Goal: Task Accomplishment & Management: Complete application form

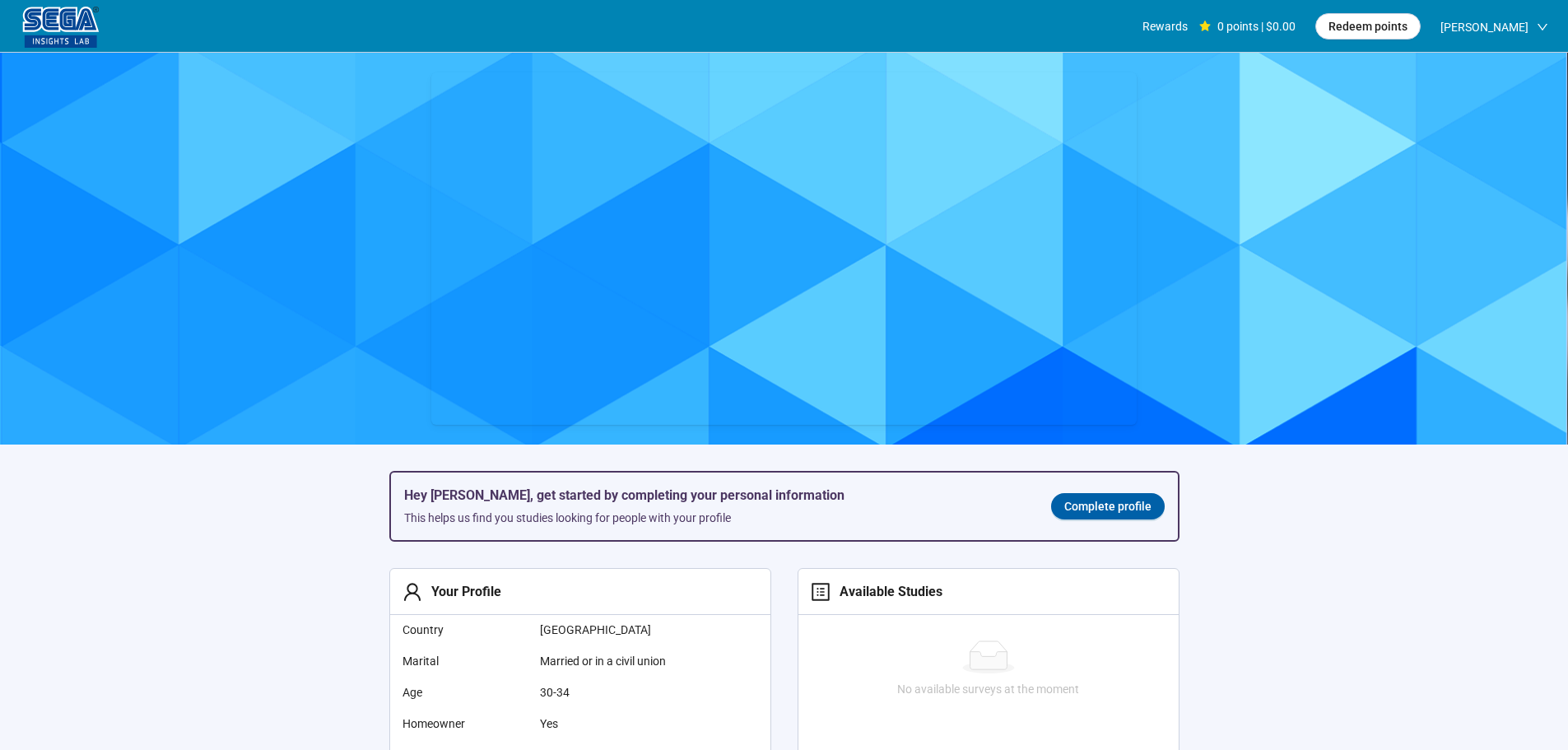
click at [1069, 509] on span "Complete profile" at bounding box center [1108, 506] width 88 height 18
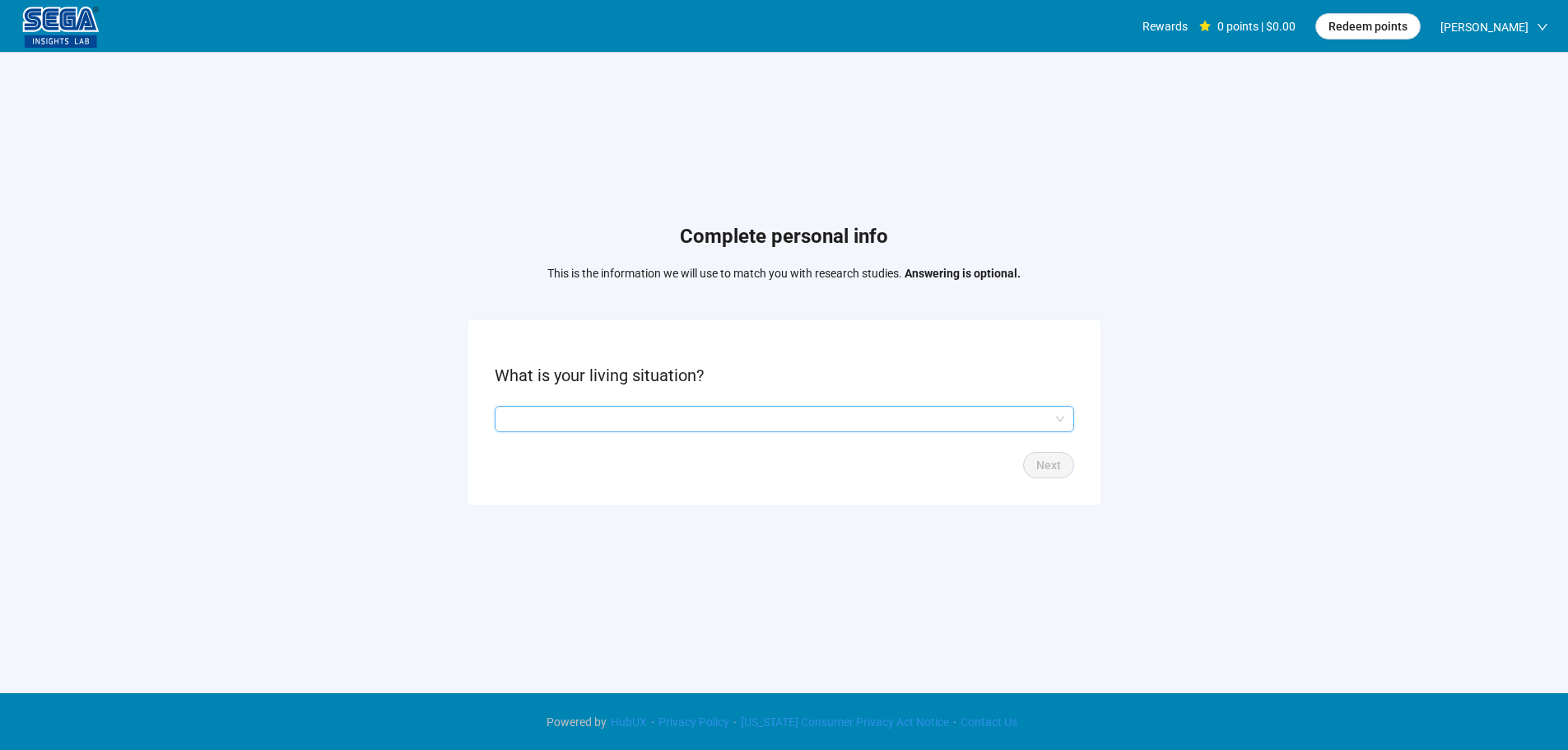
click at [678, 407] on input "search" at bounding box center [784, 419] width 560 height 25
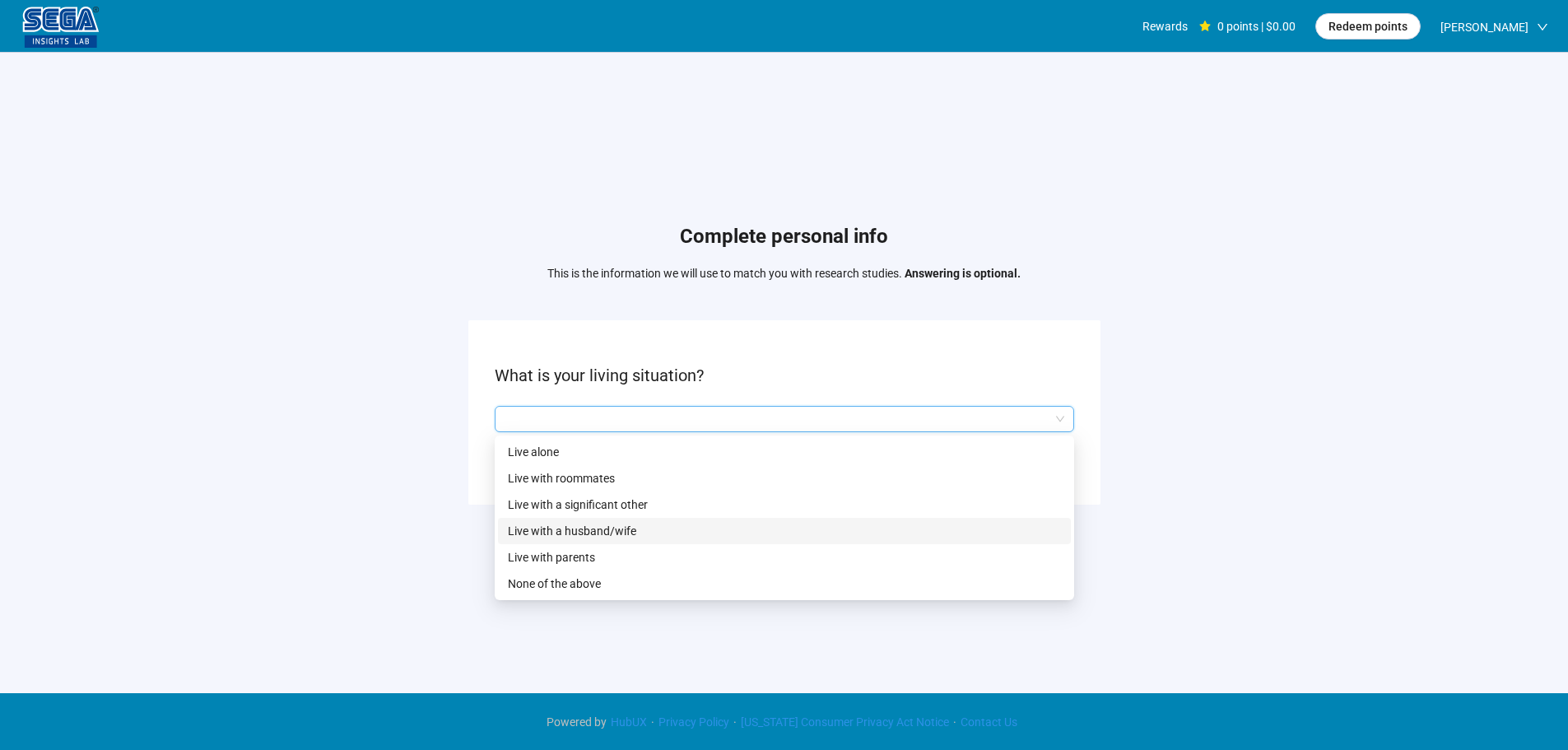
click at [618, 525] on p "Live with a husband/wife" at bounding box center [784, 531] width 553 height 18
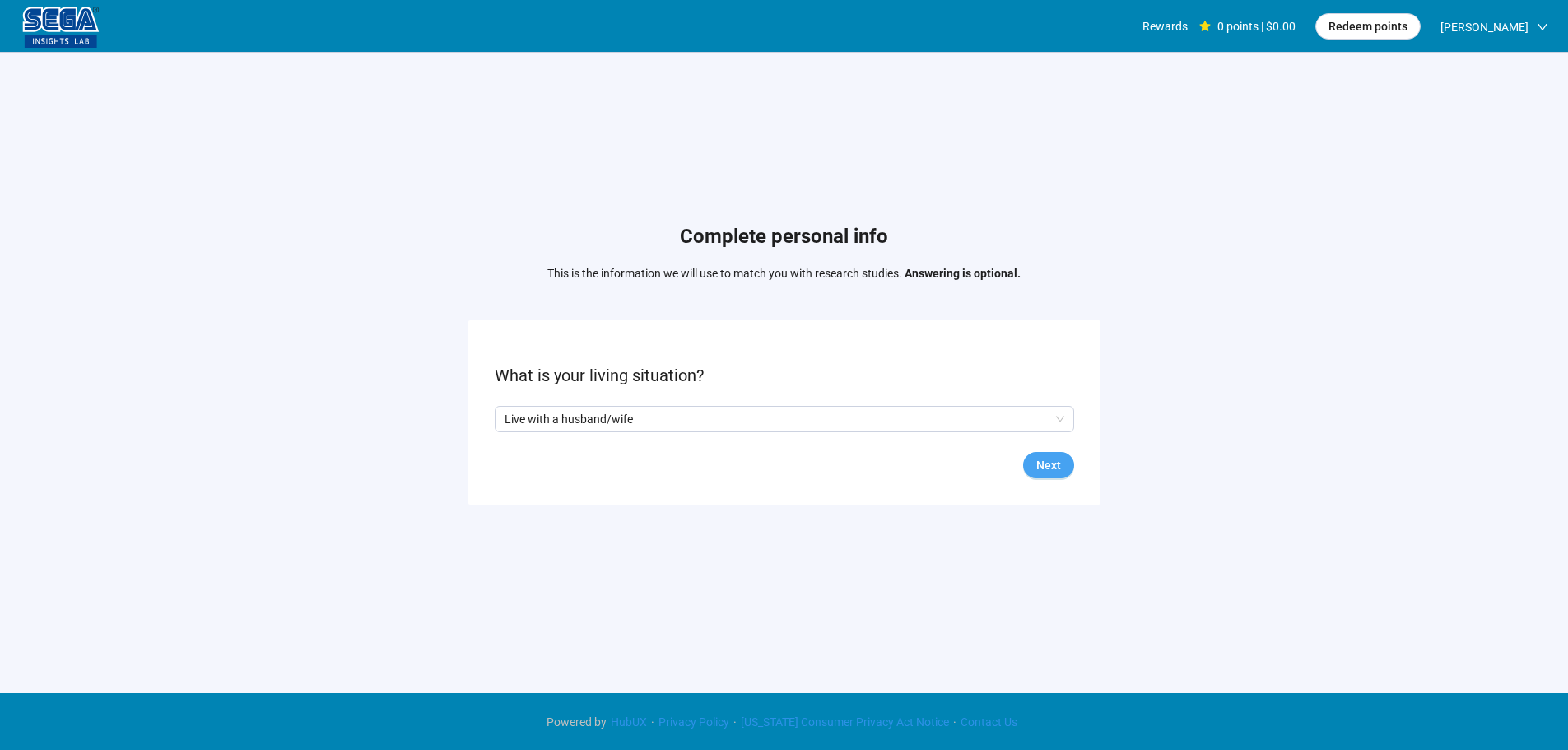
click at [1052, 462] on span "Next" at bounding box center [1049, 465] width 25 height 18
click at [595, 422] on input "search" at bounding box center [784, 419] width 560 height 25
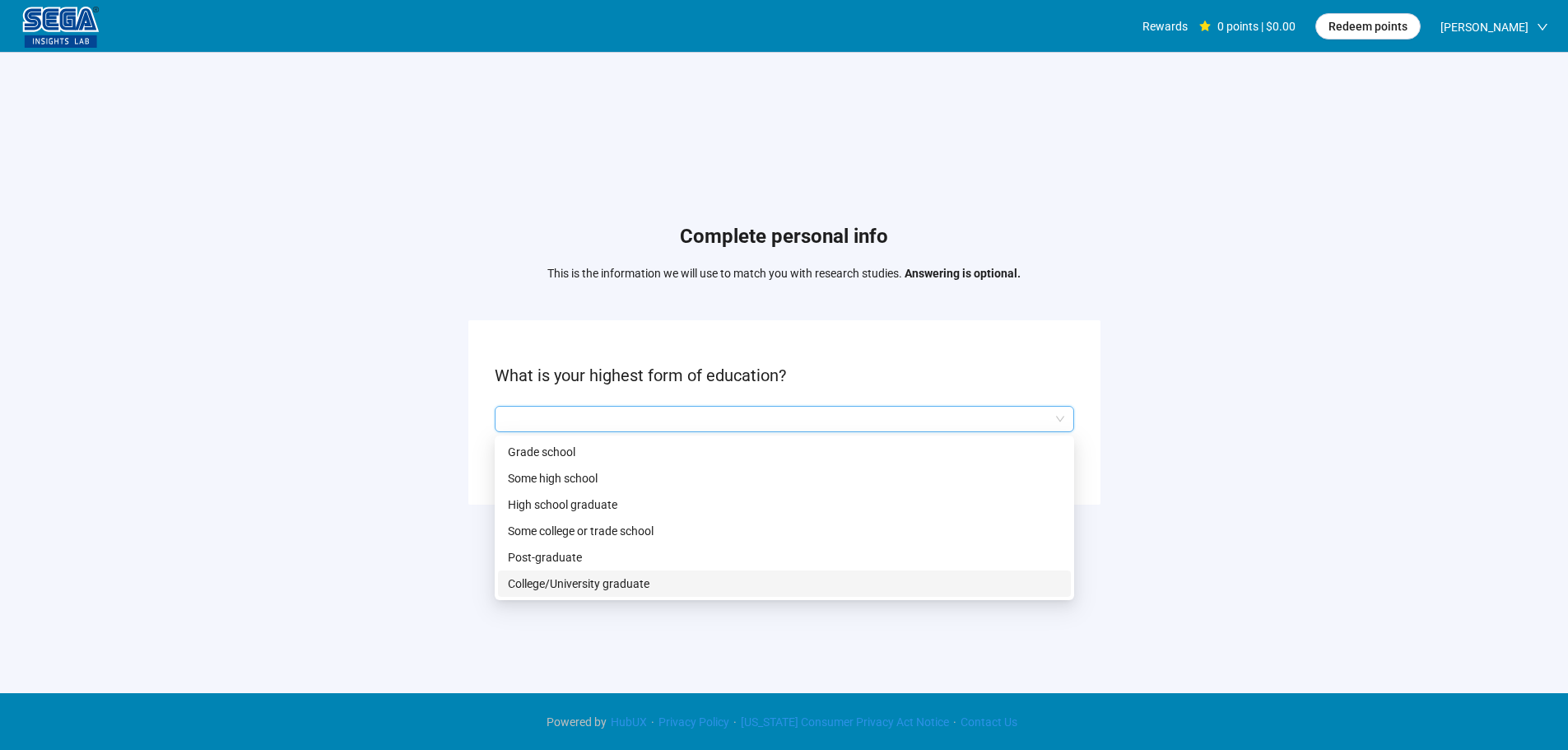
click at [591, 581] on p "College/University graduate" at bounding box center [784, 584] width 553 height 18
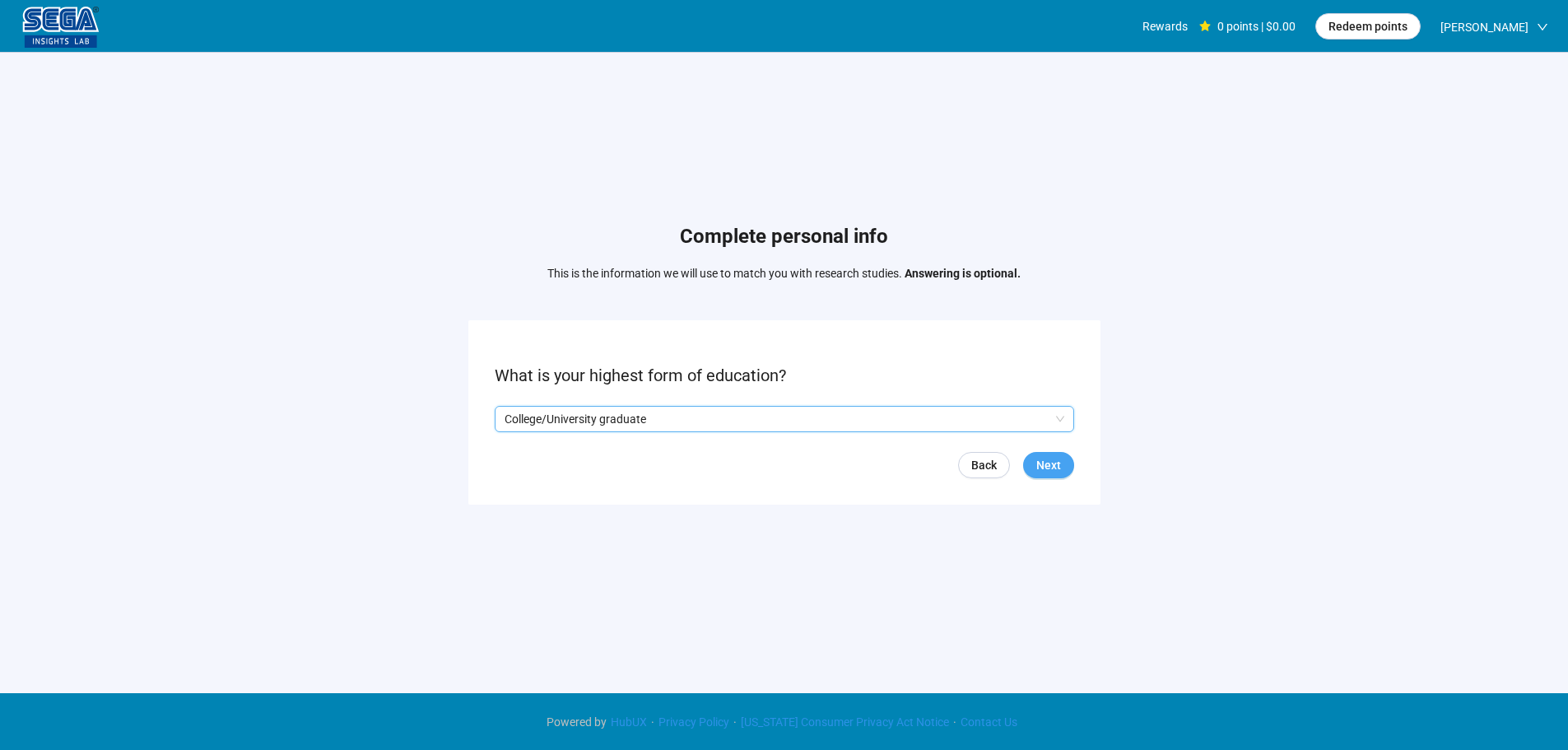
click at [1033, 467] on button "Next" at bounding box center [1049, 465] width 51 height 26
click at [571, 411] on input "search" at bounding box center [784, 419] width 560 height 25
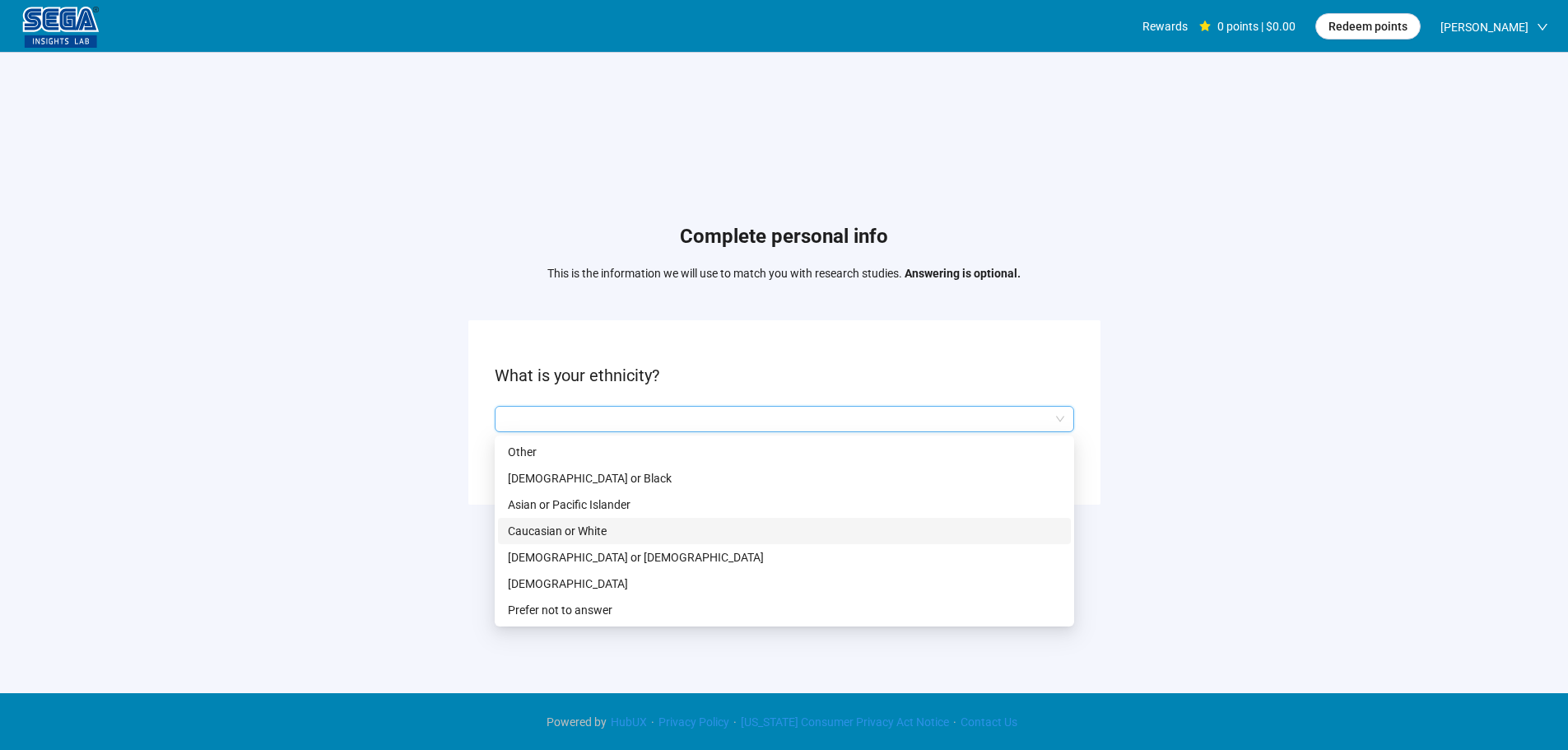
click at [602, 524] on p "Caucasian or White" at bounding box center [784, 531] width 553 height 18
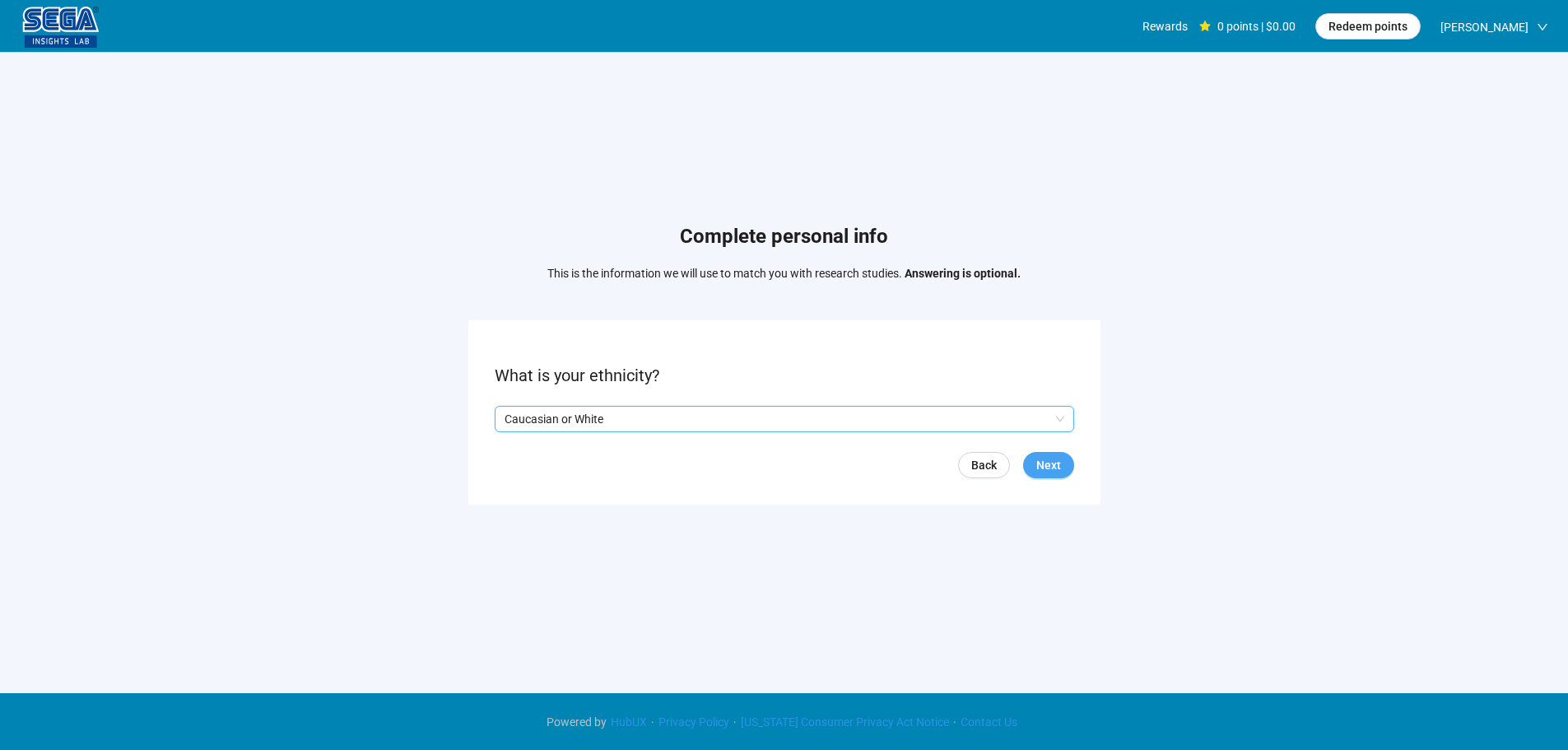
click at [1053, 471] on span "Next" at bounding box center [1049, 465] width 25 height 18
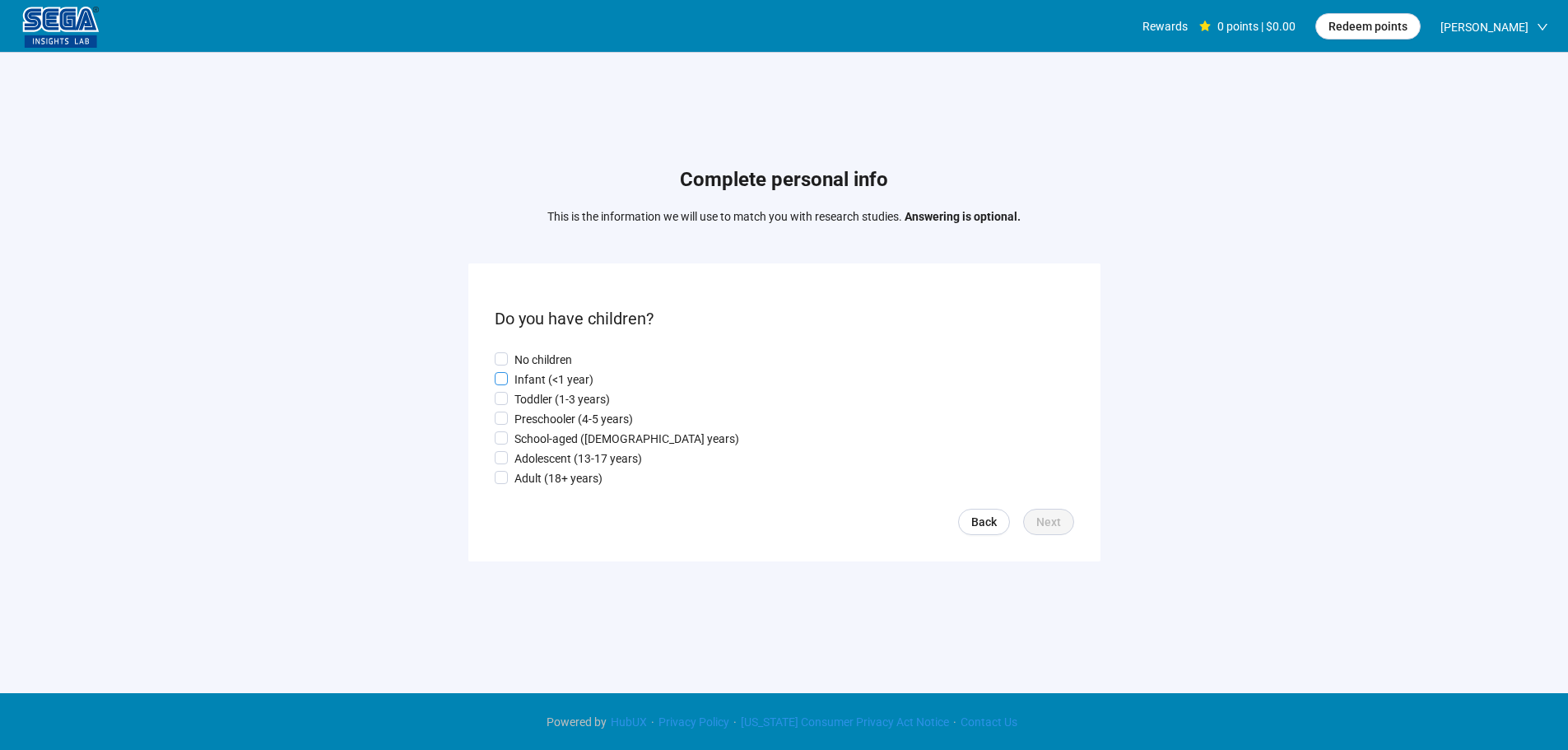
click at [544, 375] on p "Infant (<1 year)" at bounding box center [554, 380] width 79 height 18
click at [1039, 520] on span "Next" at bounding box center [1049, 522] width 25 height 18
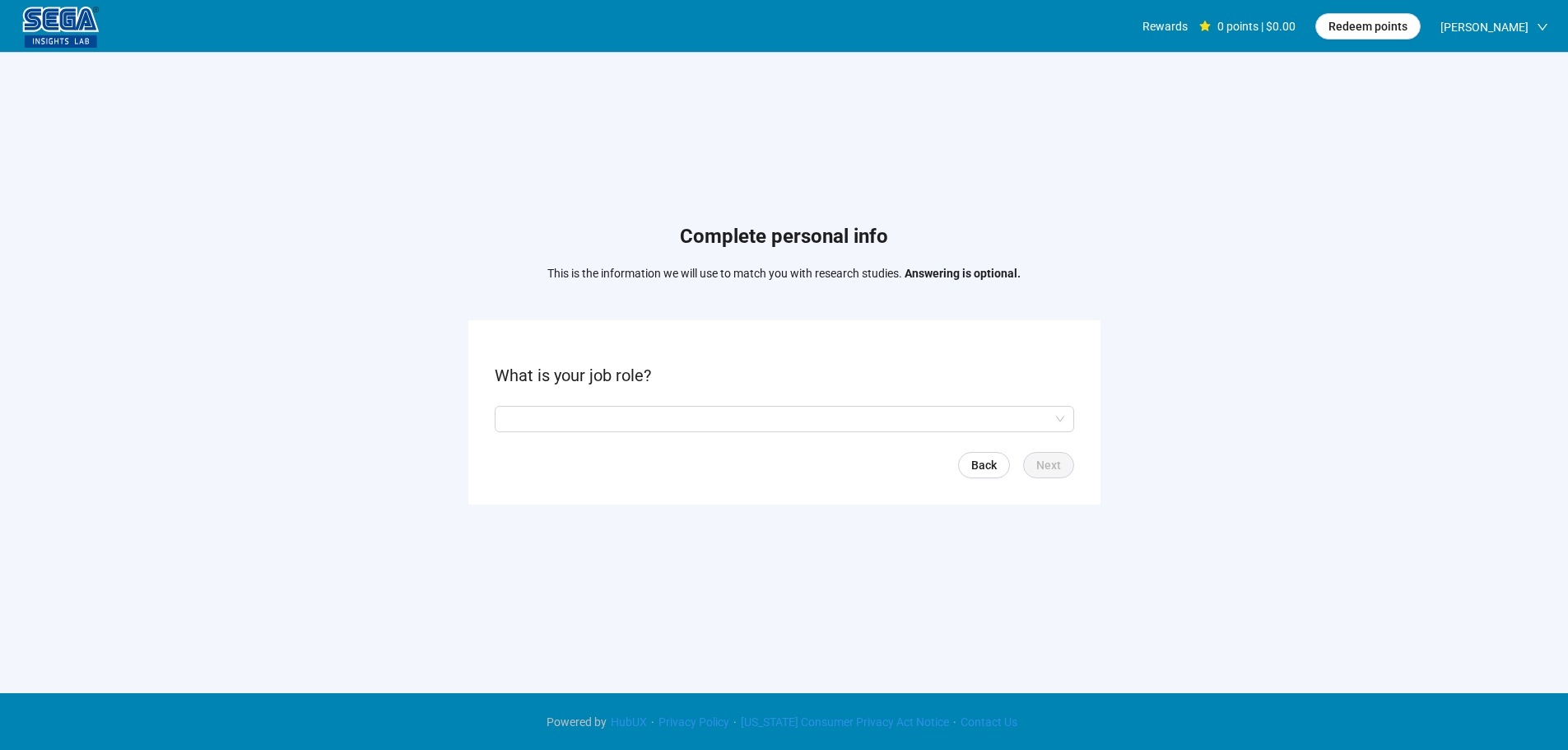
click at [557, 433] on form "What is your job role? Back Next" at bounding box center [784, 412] width 632 height 183
click at [580, 416] on input "search" at bounding box center [784, 419] width 560 height 25
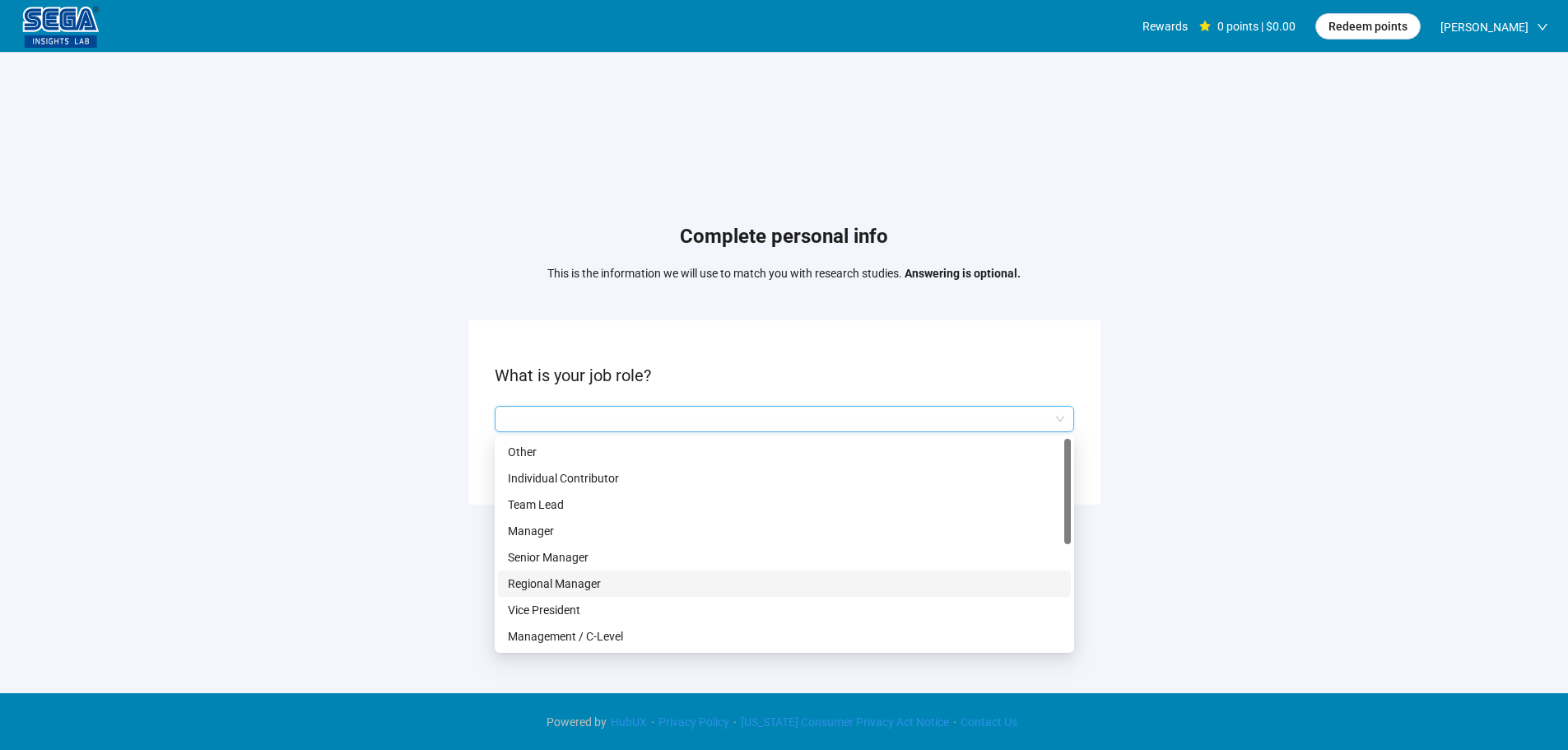
click at [601, 581] on p "Regional Manager" at bounding box center [784, 584] width 553 height 18
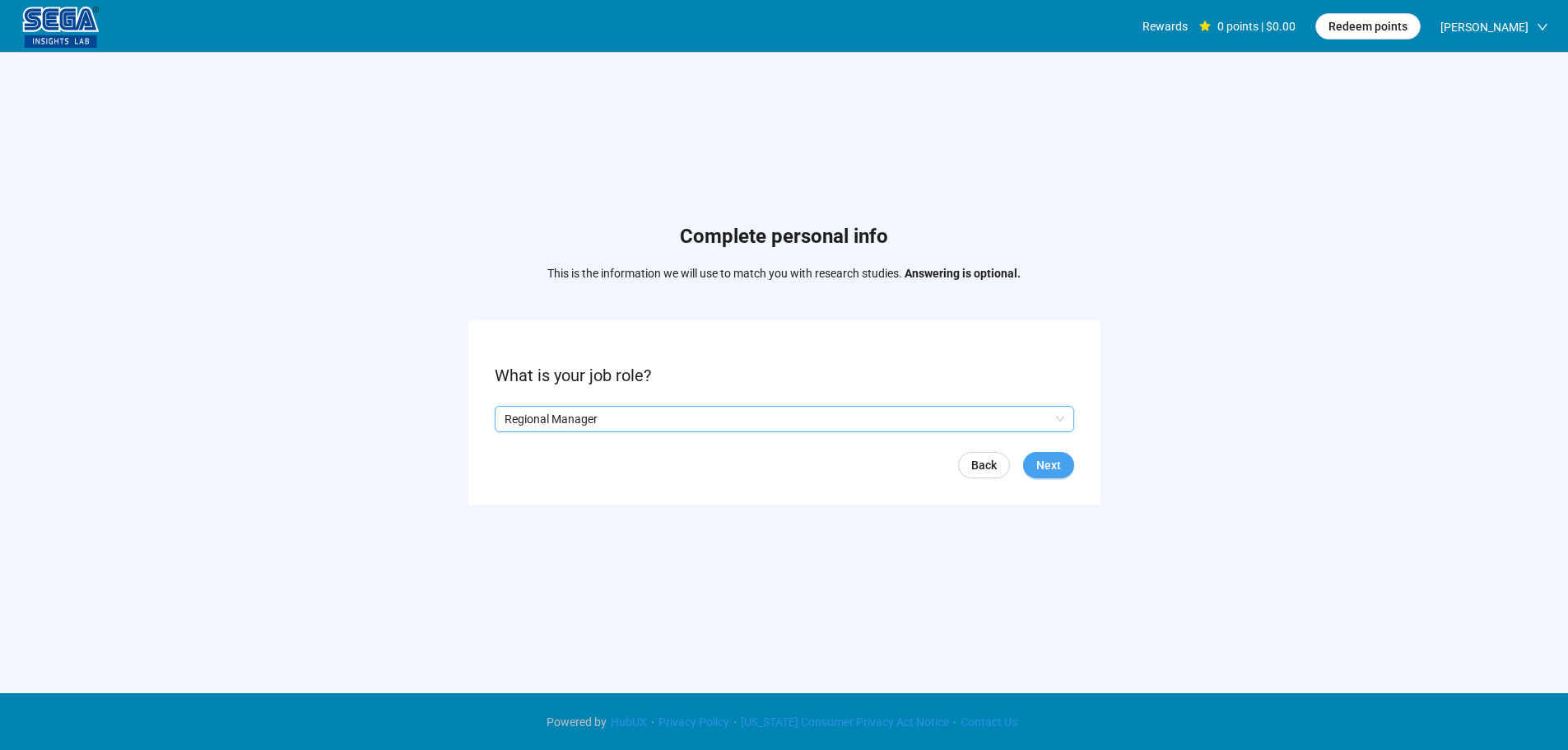
click at [1058, 468] on span "Next" at bounding box center [1049, 465] width 25 height 18
drag, startPoint x: 581, startPoint y: 408, endPoint x: 580, endPoint y: 457, distance: 49.0
click at [581, 407] on input "search" at bounding box center [784, 419] width 560 height 25
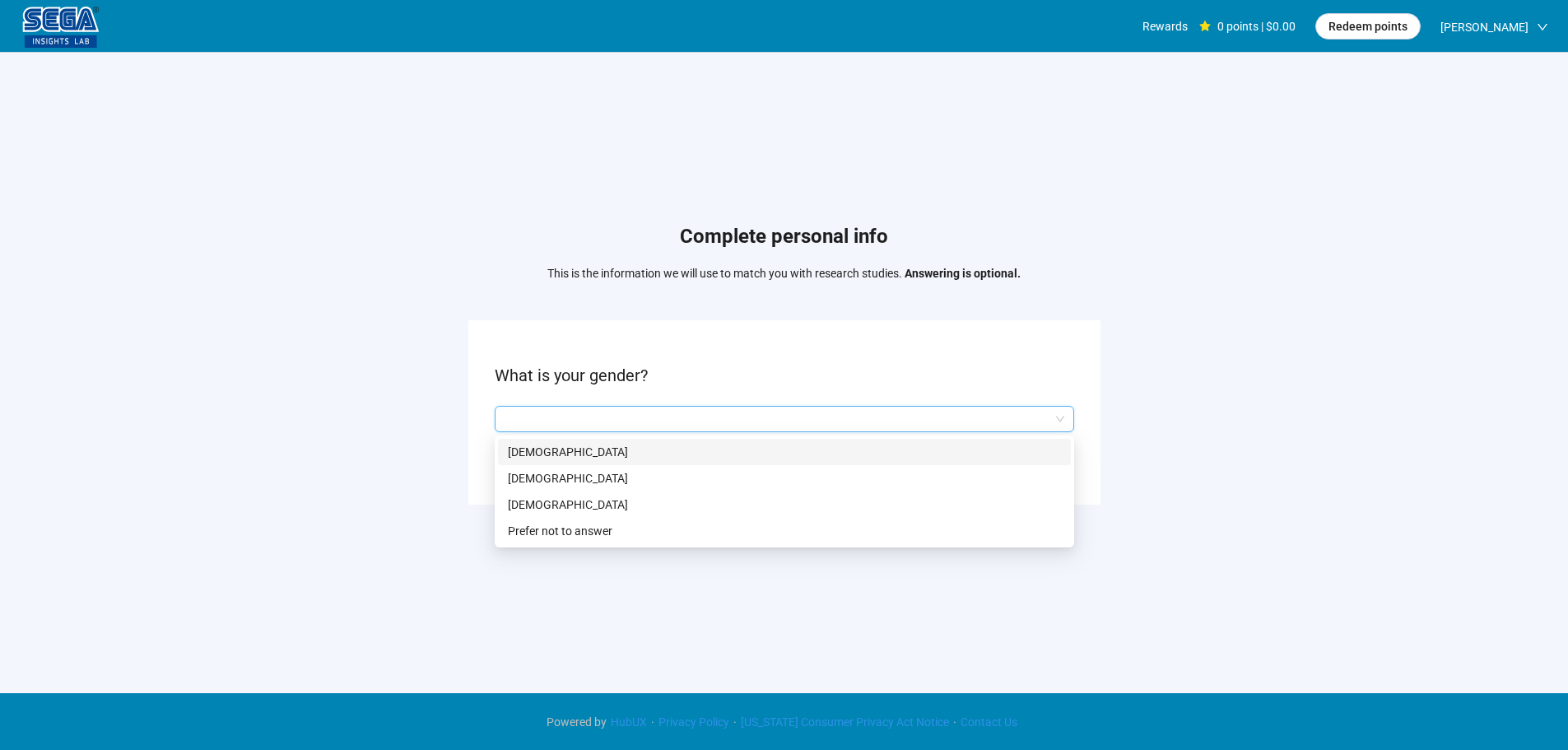
click at [564, 470] on div "[DEMOGRAPHIC_DATA]" at bounding box center [784, 478] width 573 height 26
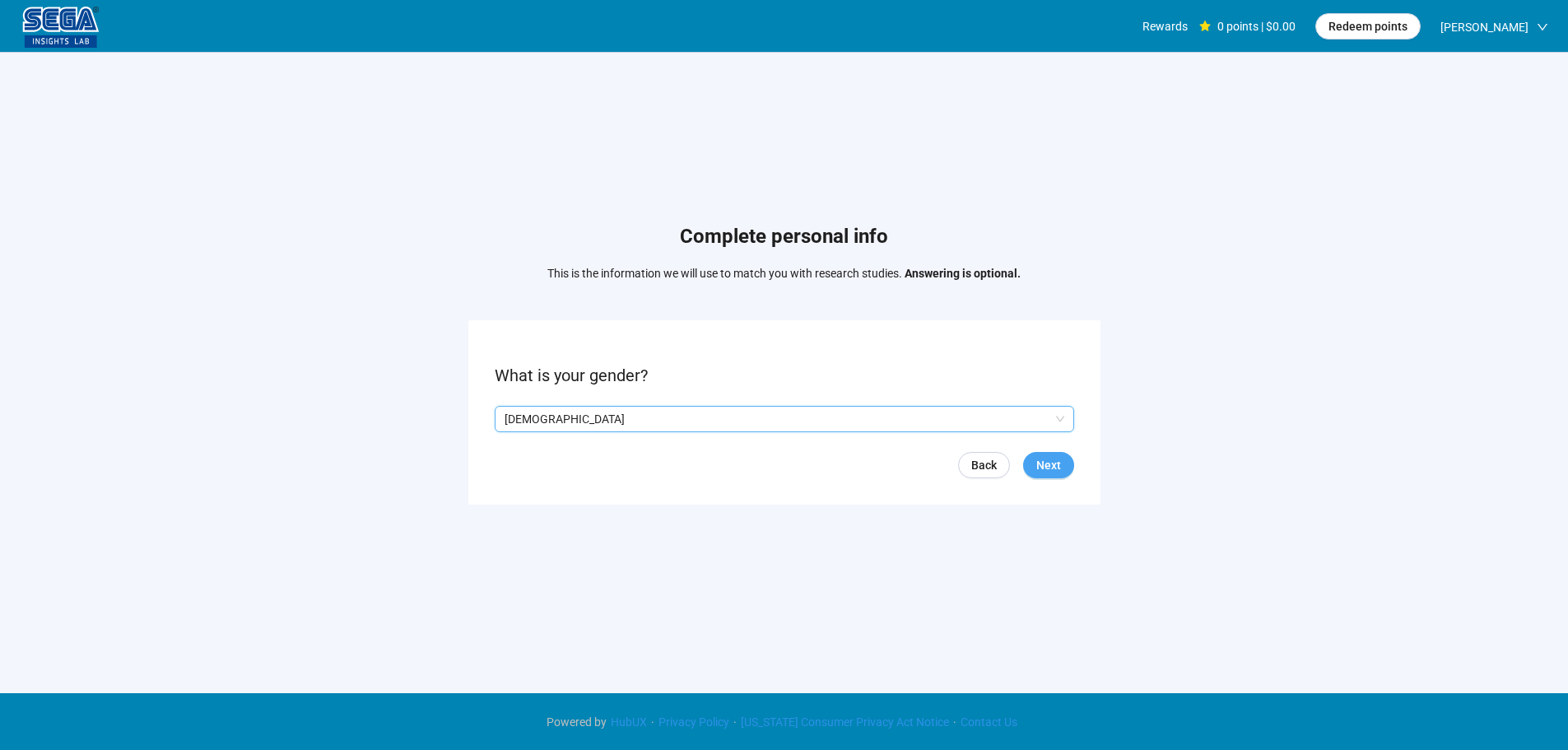
click at [1061, 466] on button "Next" at bounding box center [1049, 465] width 51 height 26
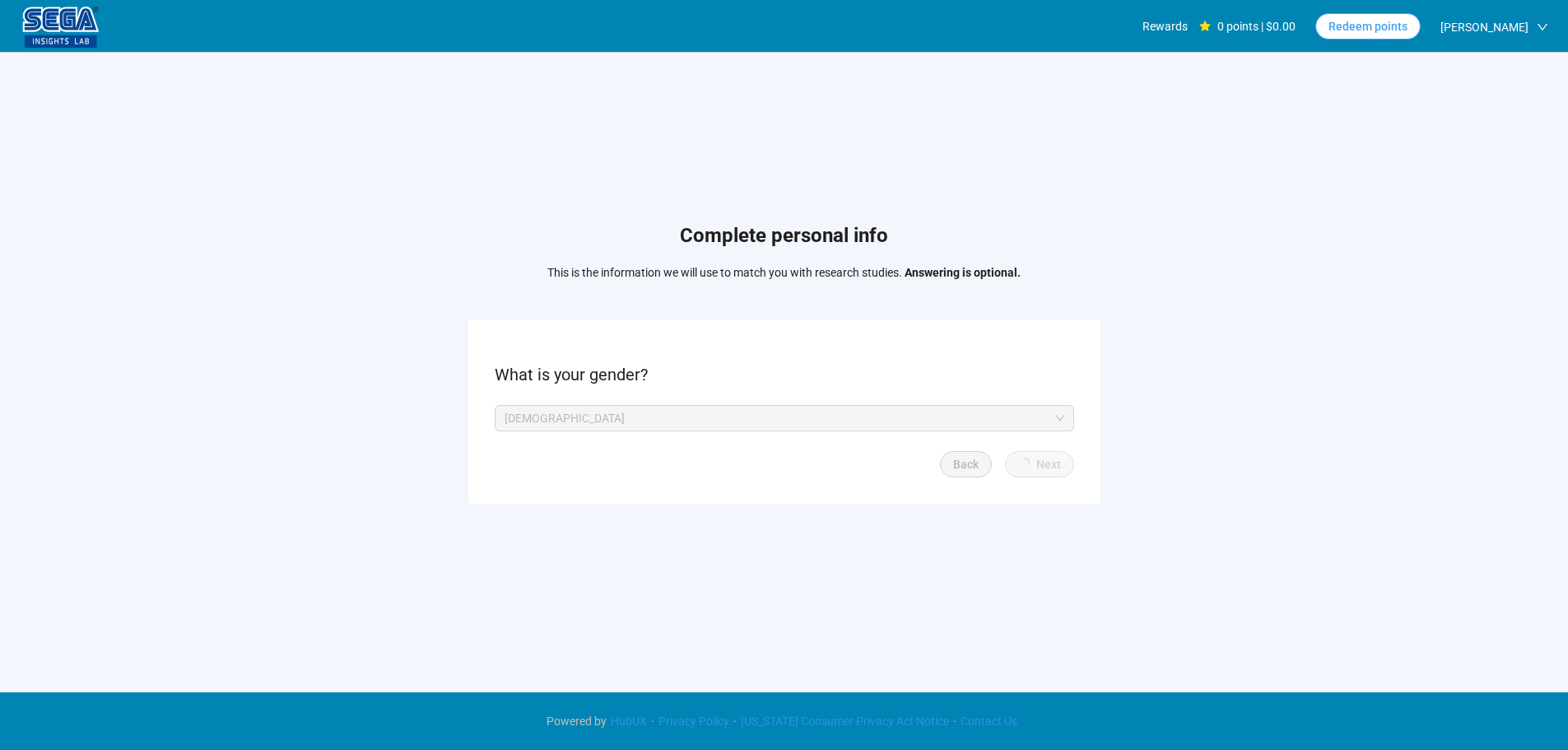
click at [1400, 25] on span "Redeem points" at bounding box center [1368, 26] width 79 height 18
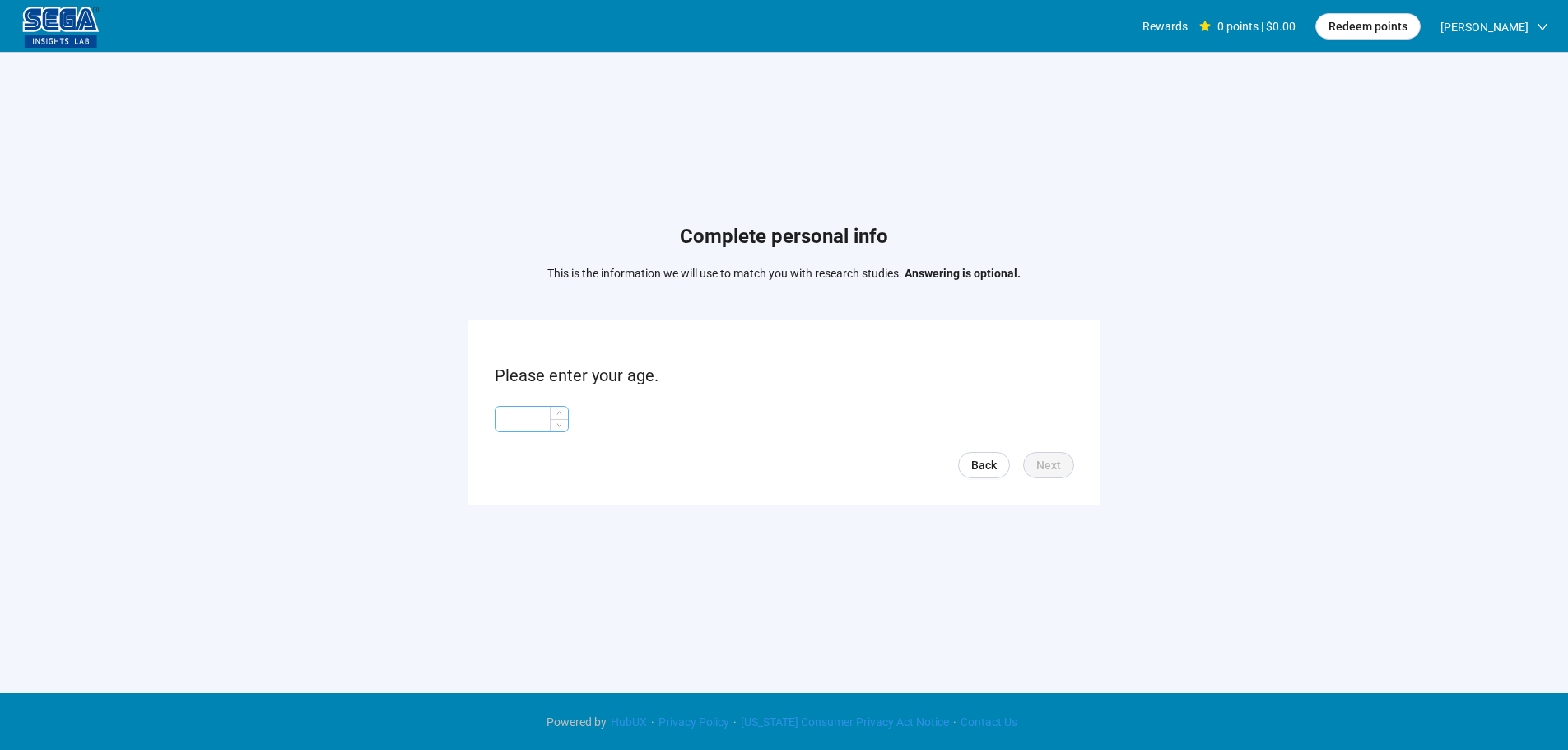
click at [538, 420] on input at bounding box center [532, 419] width 73 height 25
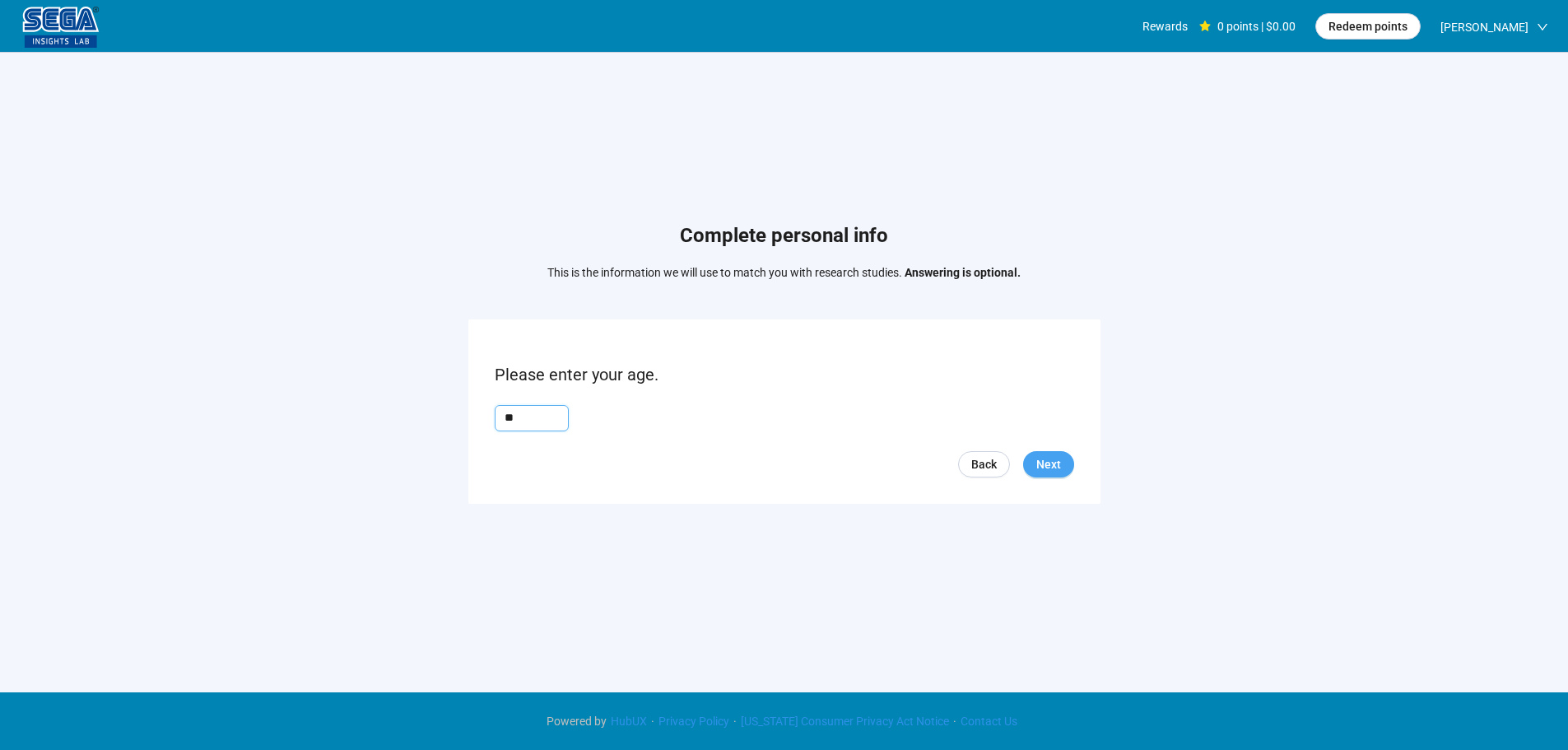
type input "**"
click at [1053, 463] on span "Next" at bounding box center [1049, 464] width 25 height 18
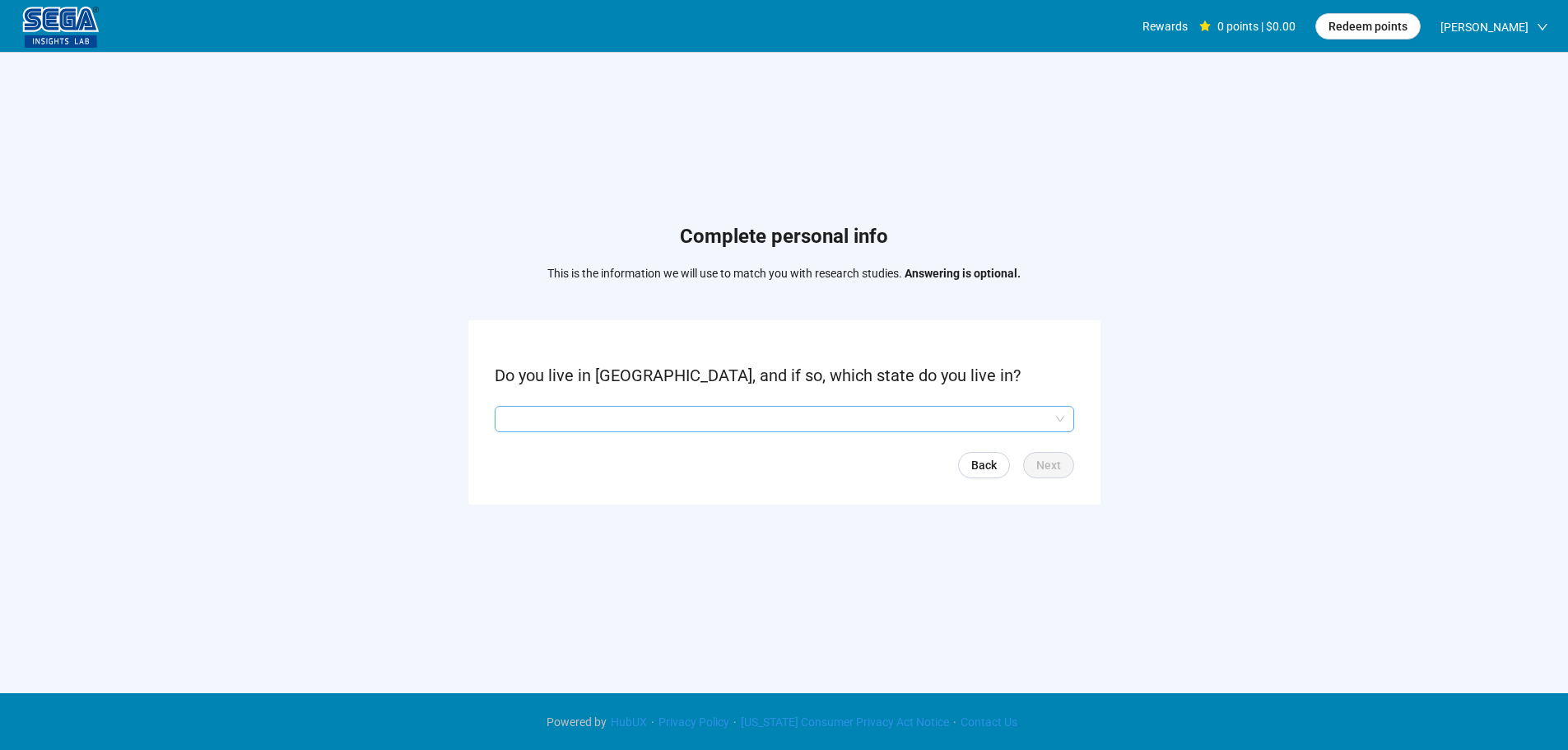
click at [577, 425] on input "search" at bounding box center [784, 419] width 560 height 25
click at [576, 417] on input "search" at bounding box center [784, 419] width 560 height 25
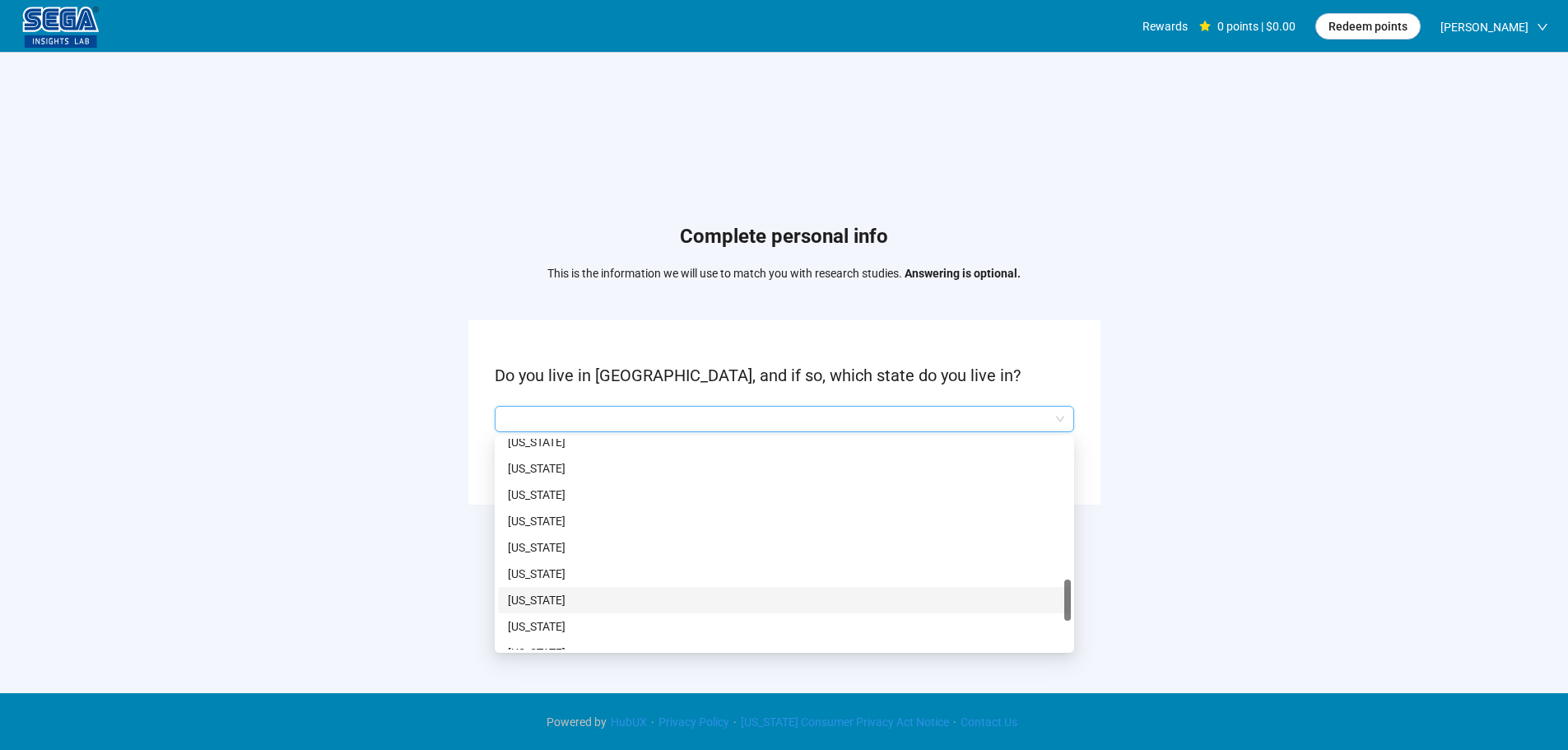
scroll to position [1133, 0]
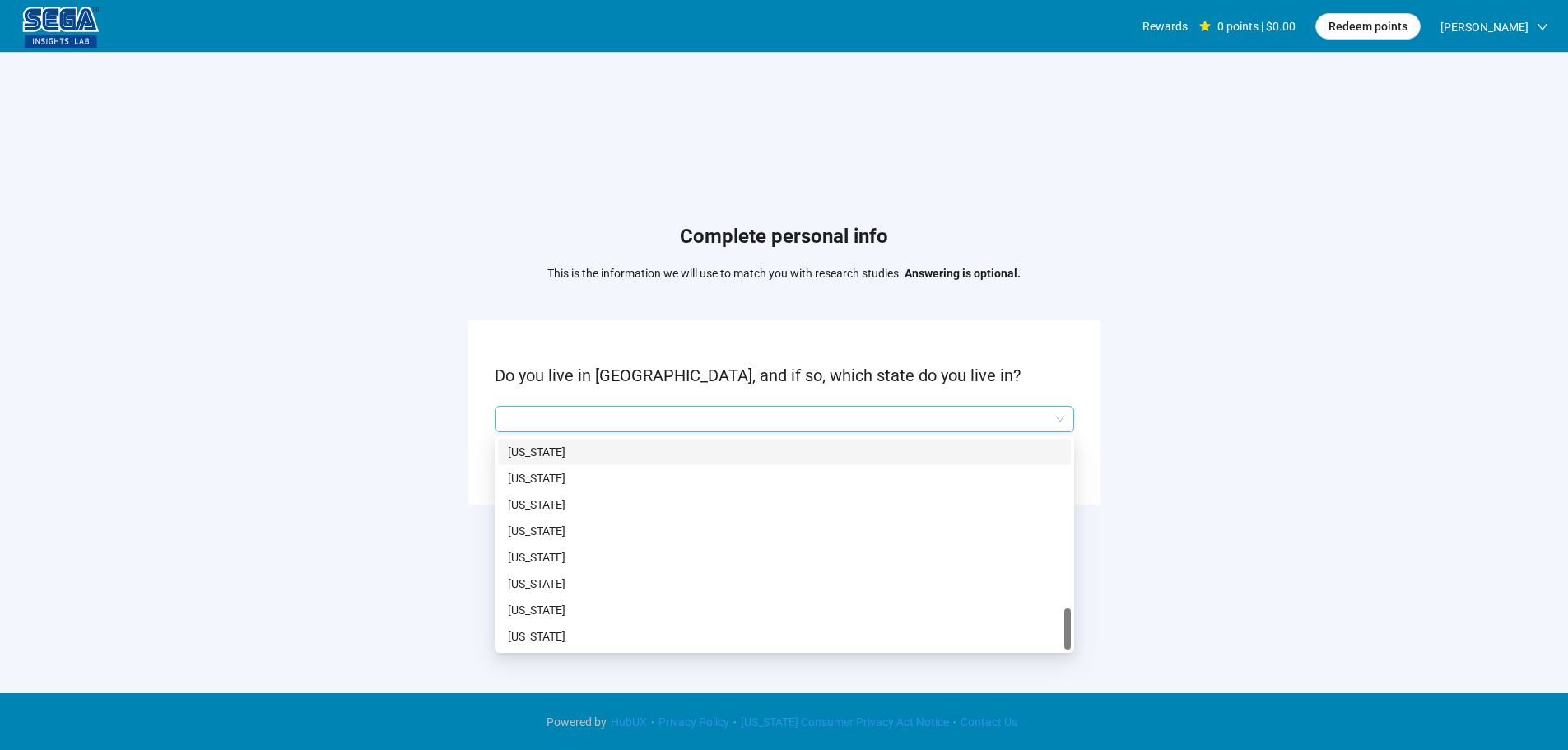
click at [536, 457] on p "[US_STATE]" at bounding box center [784, 452] width 553 height 18
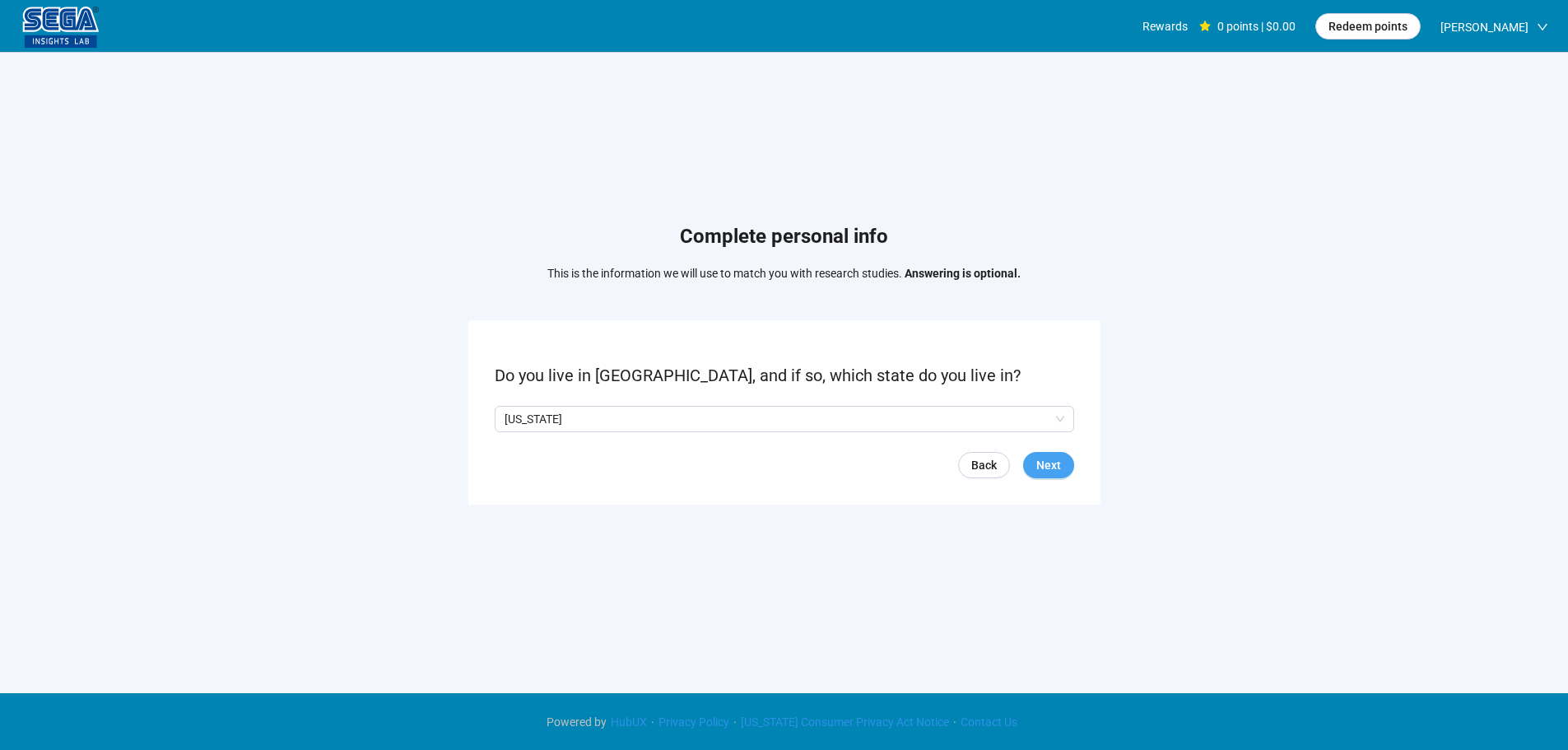
click at [1046, 457] on span "Next" at bounding box center [1049, 465] width 25 height 18
click at [513, 415] on p "Yes" at bounding box center [520, 419] width 18 height 18
click at [533, 410] on div "Yes No" at bounding box center [534, 419] width 79 height 18
click at [554, 419] on p "No" at bounding box center [560, 419] width 15 height 18
click at [1052, 470] on span "Next" at bounding box center [1049, 465] width 25 height 18
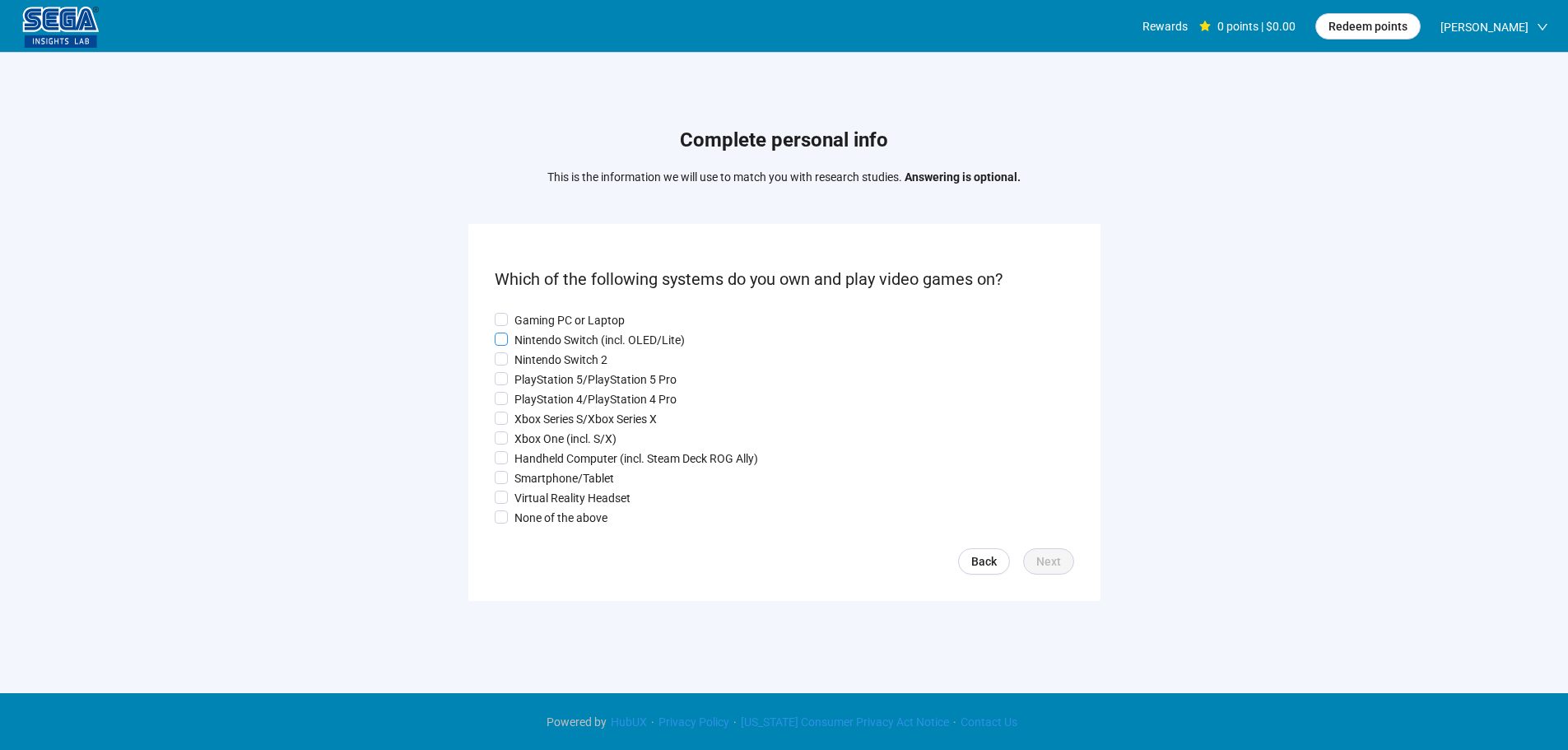
drag, startPoint x: 547, startPoint y: 318, endPoint x: 538, endPoint y: 339, distance: 22.8
click at [547, 318] on p "Gaming PC or Laptop" at bounding box center [570, 320] width 111 height 18
click at [538, 343] on p "Nintendo Switch (incl. OLED/Lite)" at bounding box center [599, 340] width 170 height 18
click at [525, 378] on p "PlayStation 5/PlayStation 5 Pro" at bounding box center [595, 380] width 162 height 18
drag, startPoint x: 531, startPoint y: 402, endPoint x: 528, endPoint y: 420, distance: 18.2
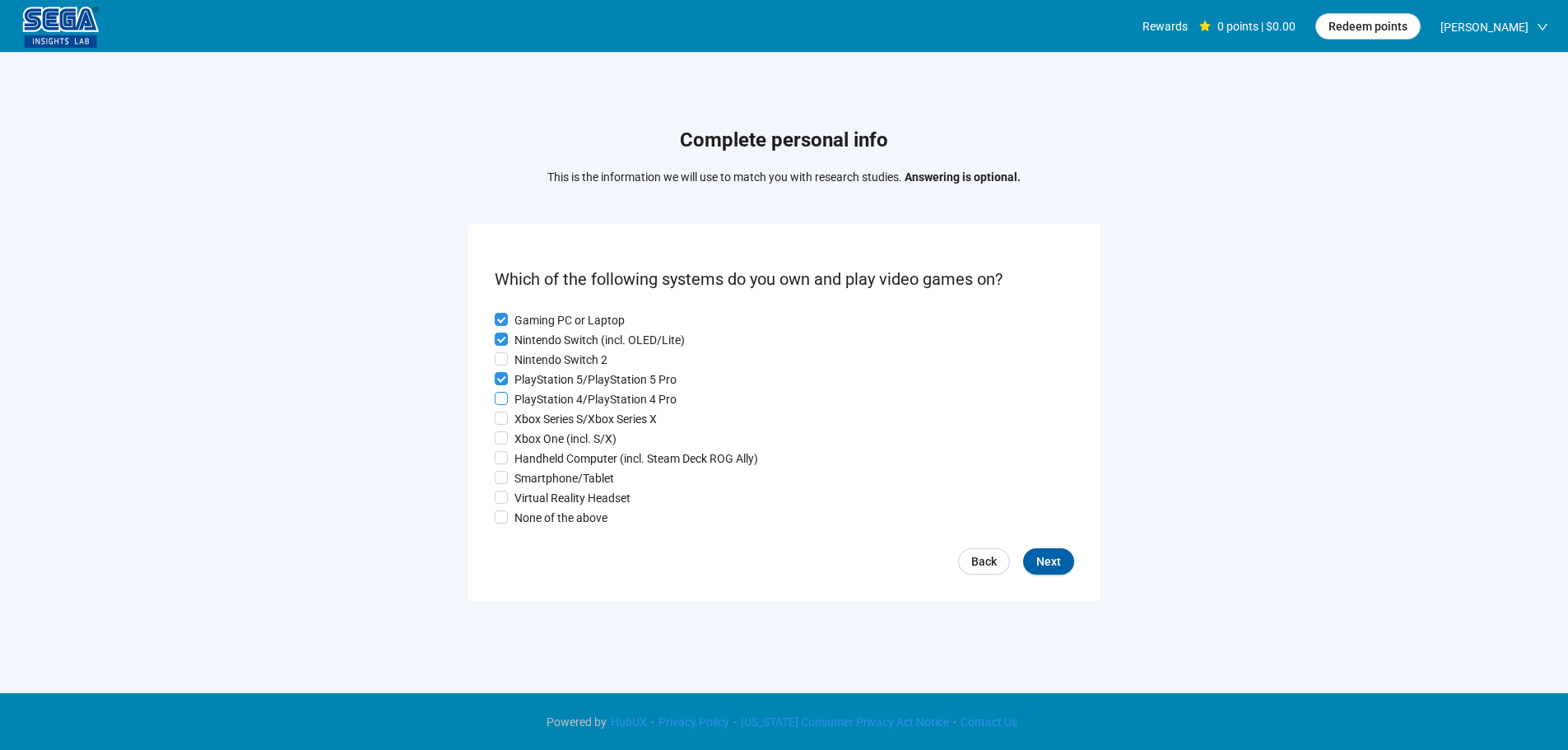
click at [531, 404] on p "PlayStation 4/PlayStation 4 Pro" at bounding box center [595, 399] width 162 height 18
click at [528, 422] on p "Xbox Series S/Xbox Series X" at bounding box center [585, 419] width 142 height 18
click at [532, 448] on p "Xbox One (incl. S/X)" at bounding box center [566, 439] width 102 height 18
drag, startPoint x: 538, startPoint y: 464, endPoint x: 542, endPoint y: 493, distance: 29.3
click at [538, 467] on p "Handheld Computer (incl. Steam Deck ROG Ally)" at bounding box center [636, 458] width 244 height 18
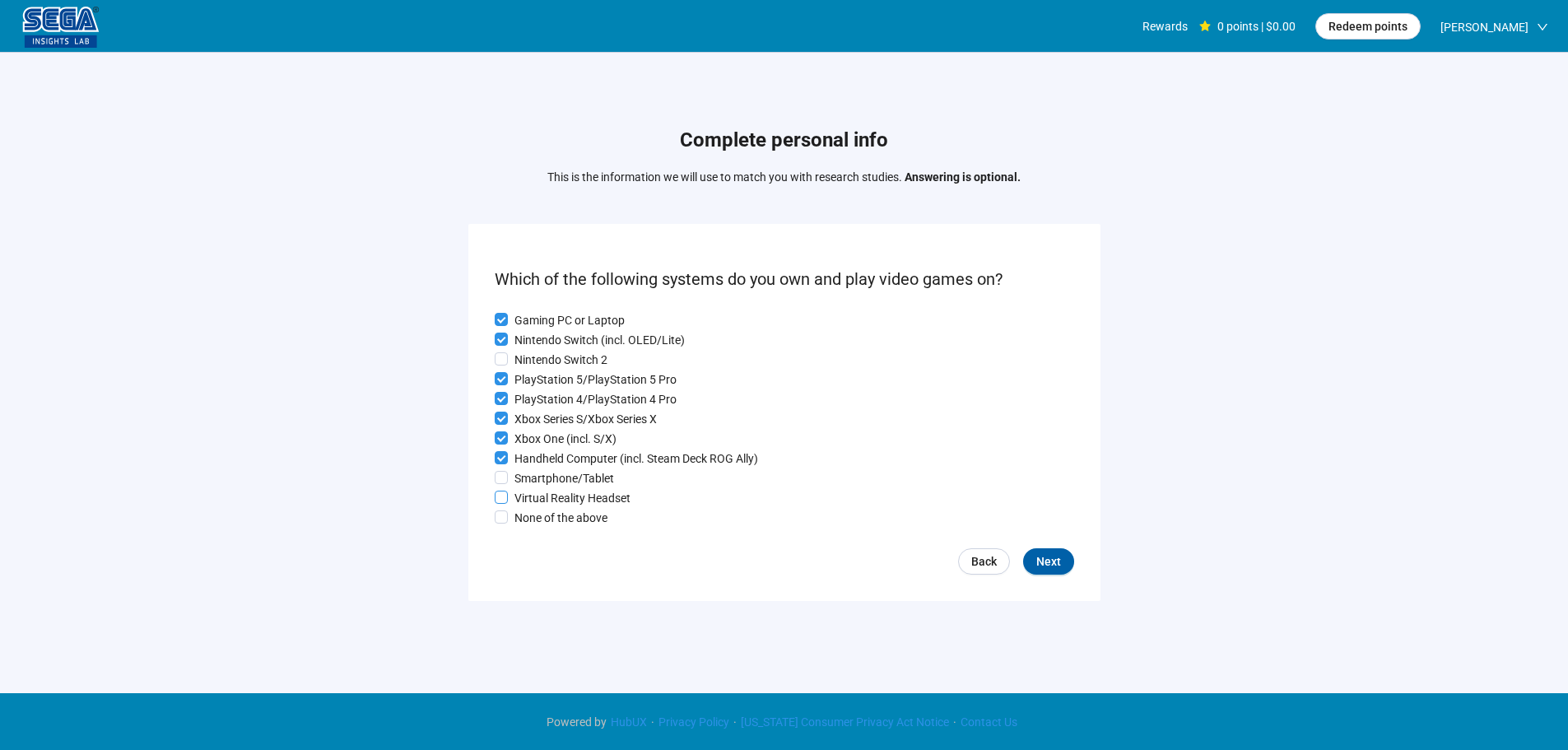
click at [544, 502] on p "Virtual Reality Headset" at bounding box center [572, 498] width 116 height 18
click at [552, 483] on p "Smartphone/Tablet" at bounding box center [564, 478] width 100 height 18
click at [1045, 564] on span "Next" at bounding box center [1049, 562] width 25 height 18
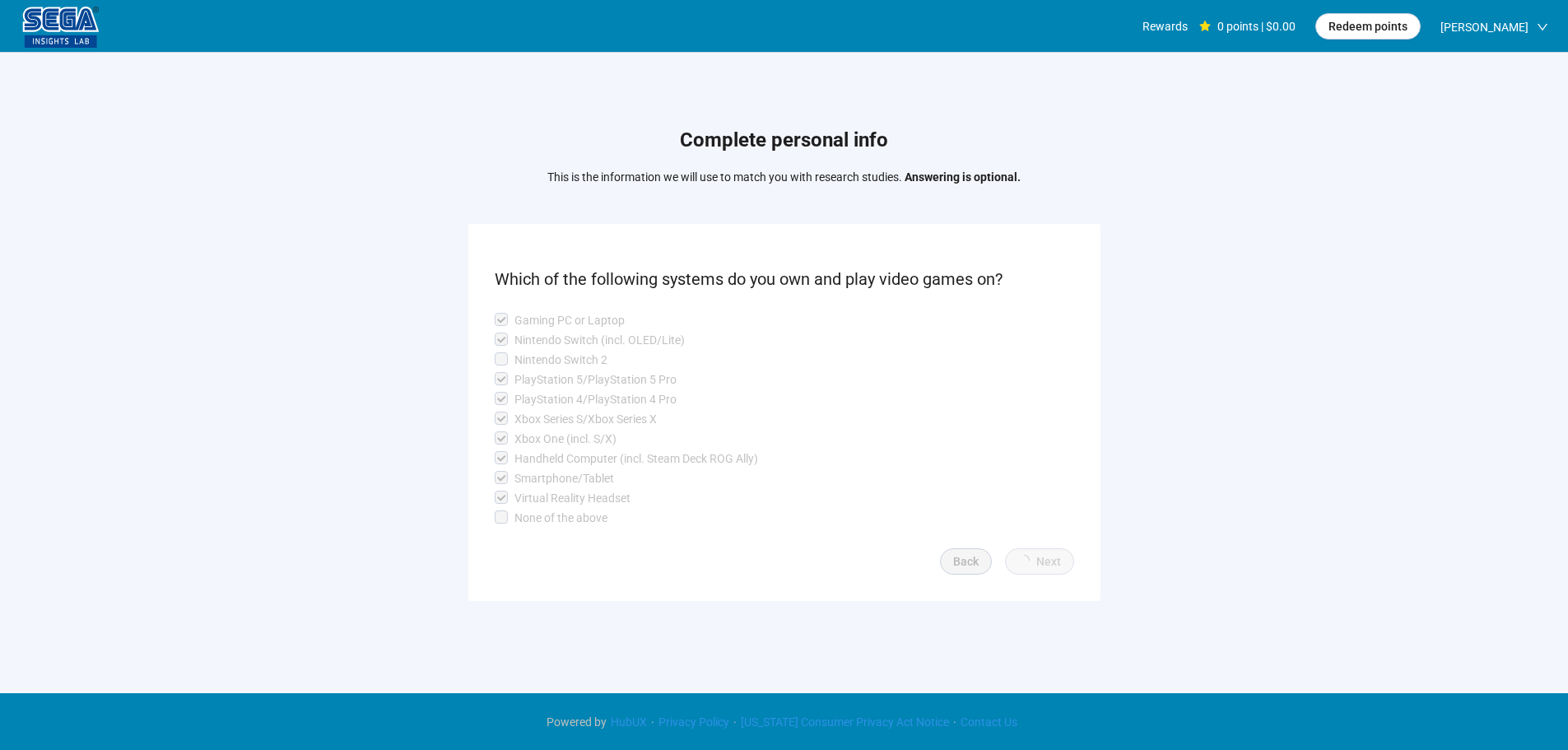
scroll to position [1, 0]
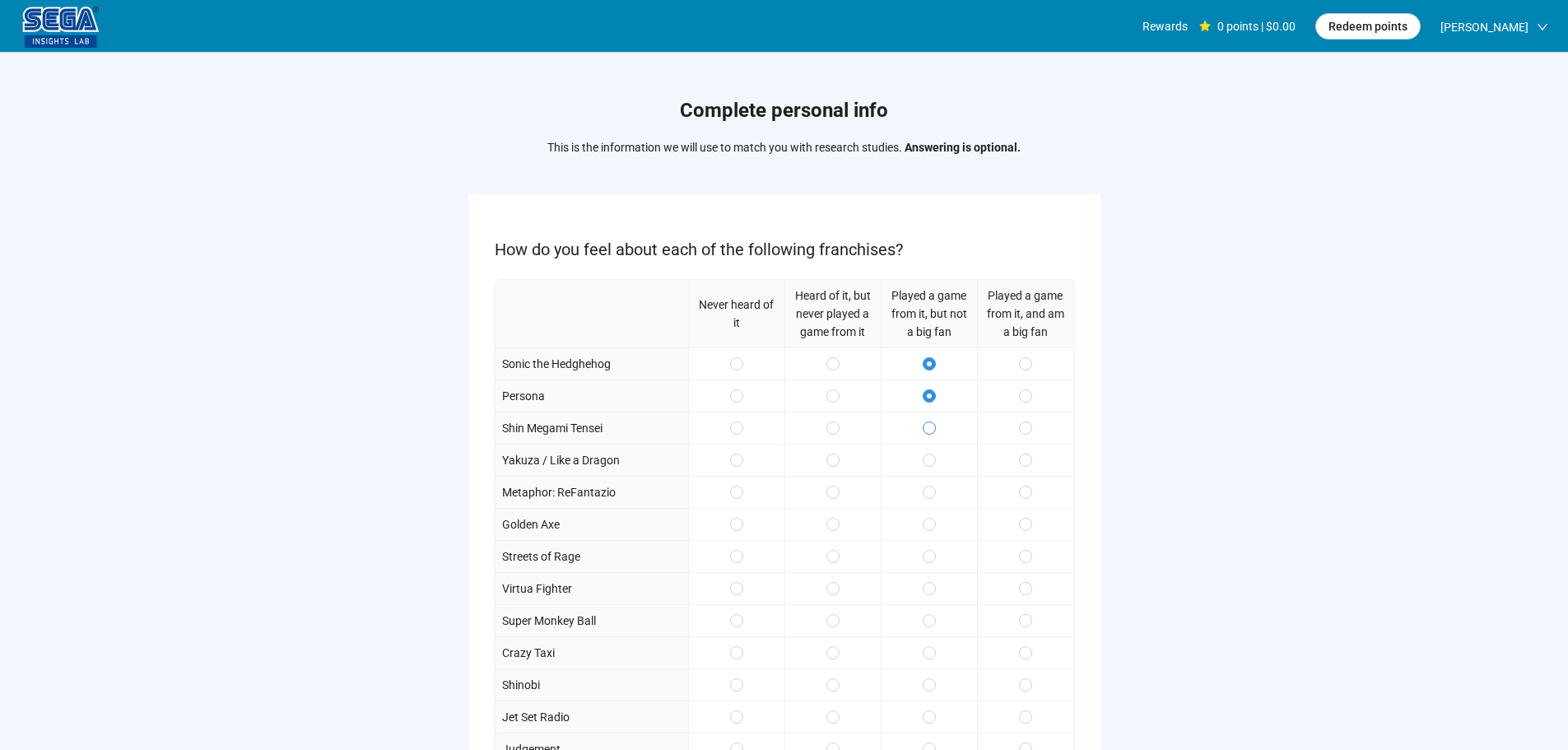
drag, startPoint x: 931, startPoint y: 420, endPoint x: 931, endPoint y: 447, distance: 27.0
click at [931, 421] on div at bounding box center [929, 427] width 97 height 32
click at [931, 447] on div at bounding box center [929, 459] width 97 height 32
click at [1020, 457] on span at bounding box center [1026, 460] width 13 height 13
drag, startPoint x: 1012, startPoint y: 477, endPoint x: 1017, endPoint y: 506, distance: 29.4
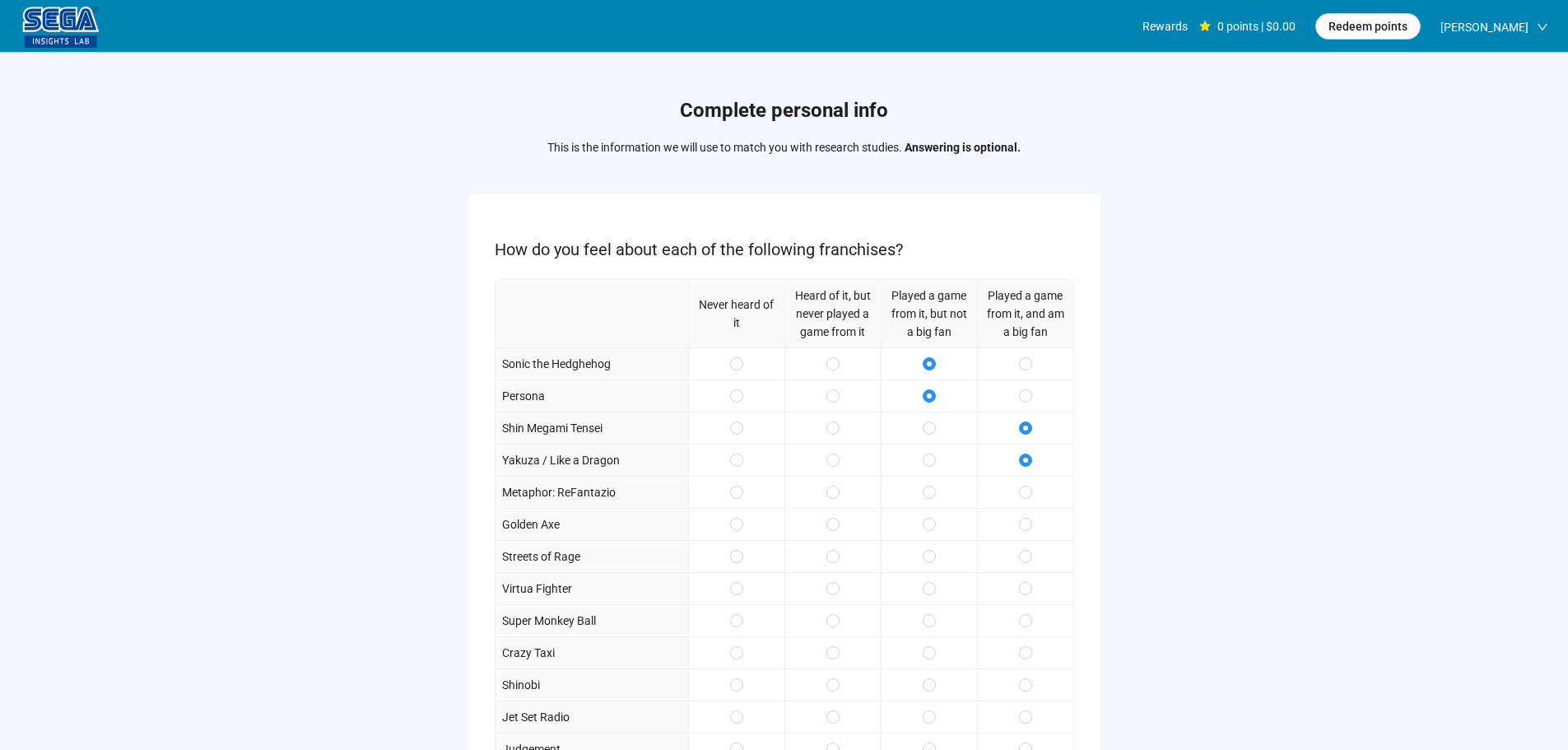
click at [1012, 478] on div at bounding box center [1025, 491] width 97 height 32
click at [1026, 500] on div at bounding box center [1025, 491] width 97 height 32
click at [1021, 520] on span at bounding box center [1026, 525] width 13 height 13
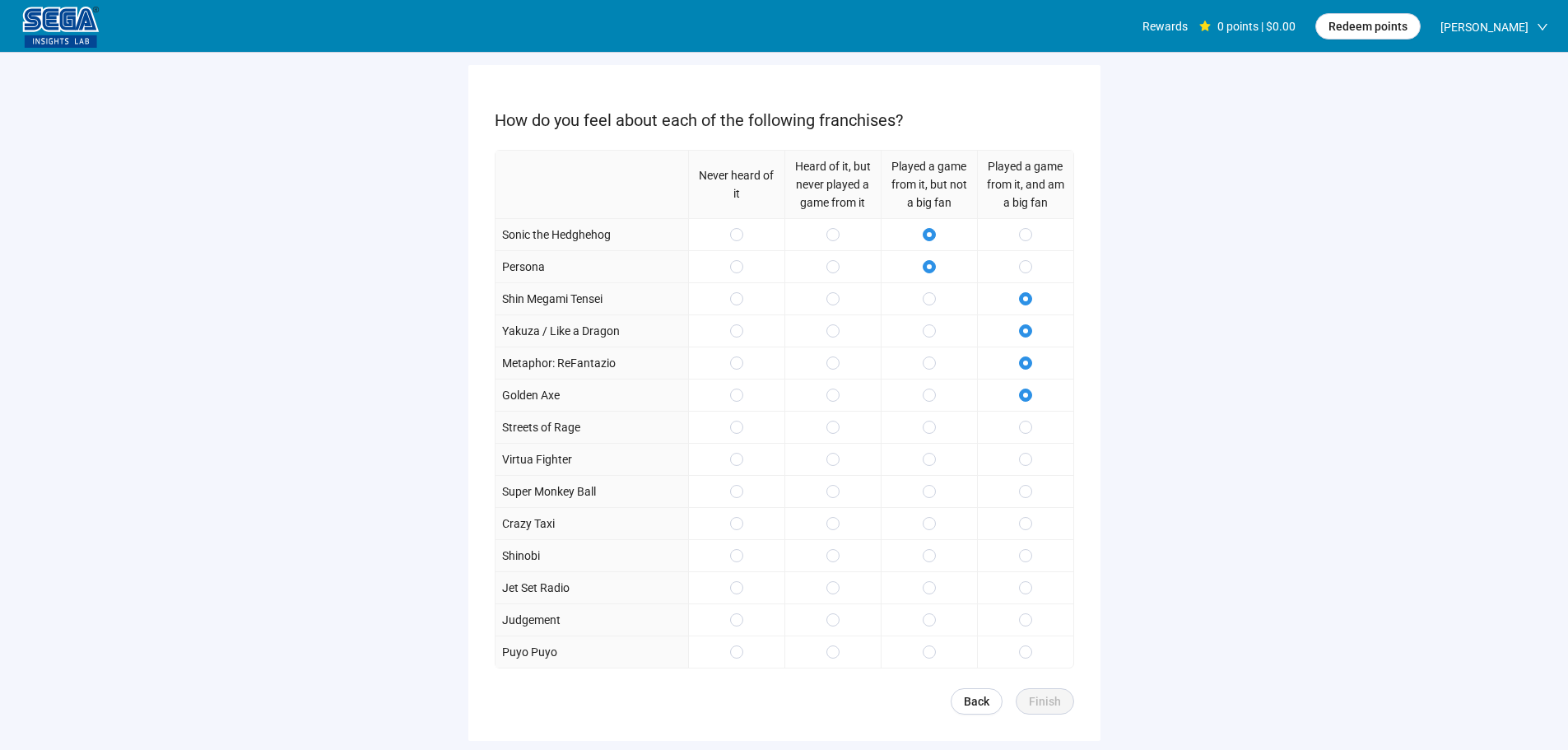
scroll to position [164, 0]
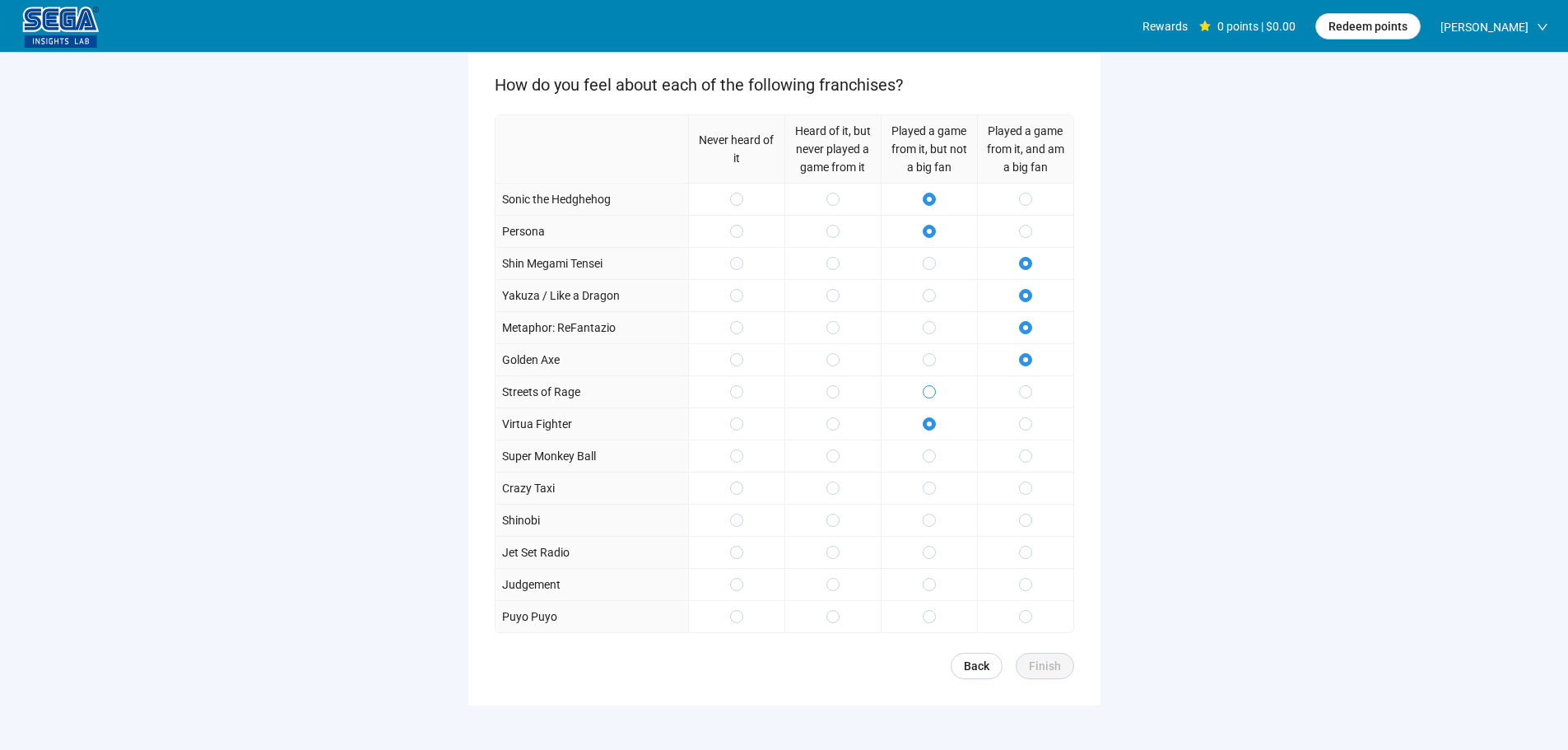
click at [925, 385] on label at bounding box center [929, 392] width 13 height 18
click at [928, 449] on label at bounding box center [929, 456] width 13 height 18
click at [933, 515] on span at bounding box center [929, 520] width 13 height 13
click at [1023, 530] on div at bounding box center [1025, 520] width 97 height 32
click at [1021, 556] on span at bounding box center [1026, 553] width 13 height 13
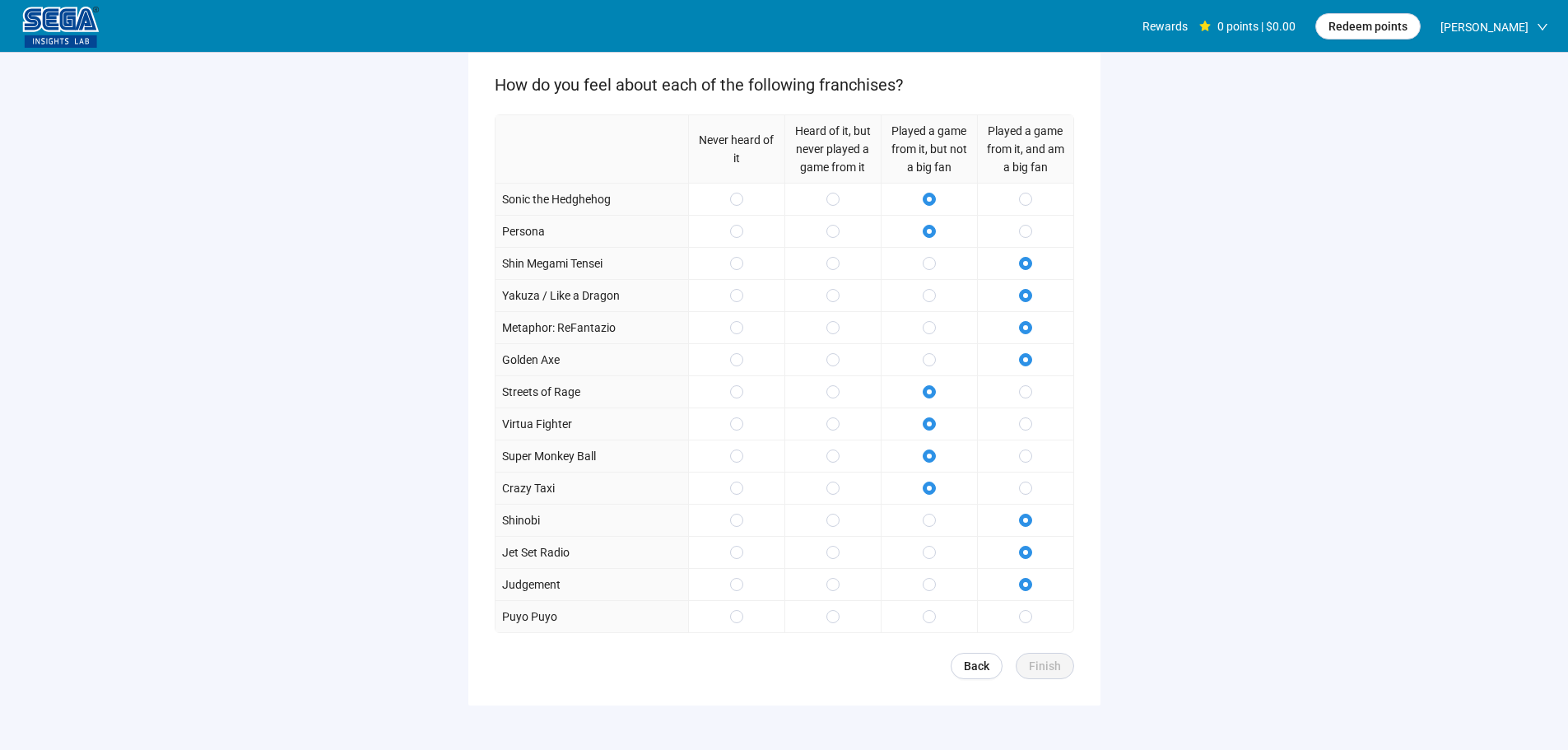
click at [1016, 615] on div at bounding box center [1025, 616] width 97 height 32
click at [1030, 626] on label at bounding box center [1026, 617] width 13 height 18
click at [1045, 660] on span "Finish" at bounding box center [1045, 666] width 32 height 18
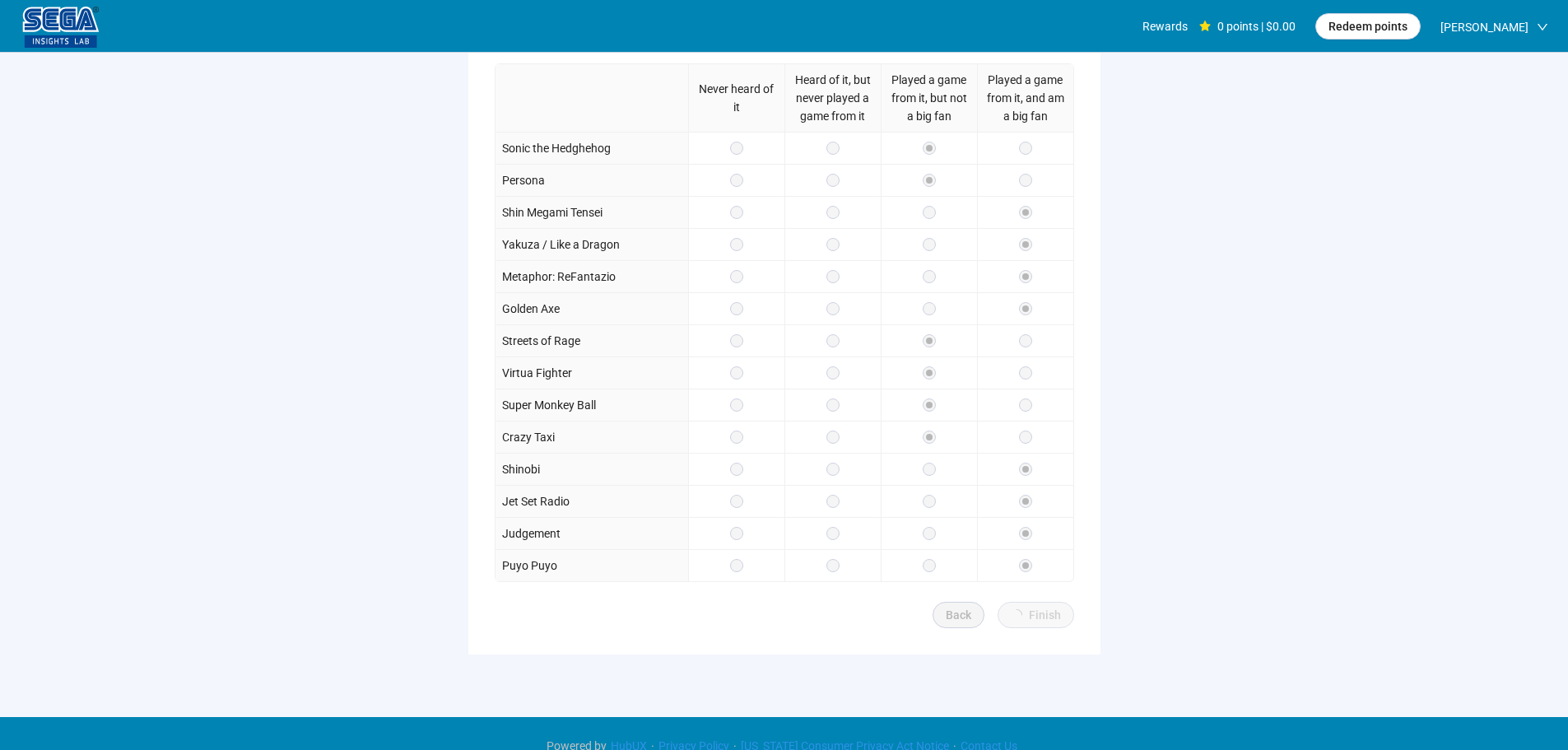
scroll to position [240, 0]
